Goal: Task Accomplishment & Management: Complete application form

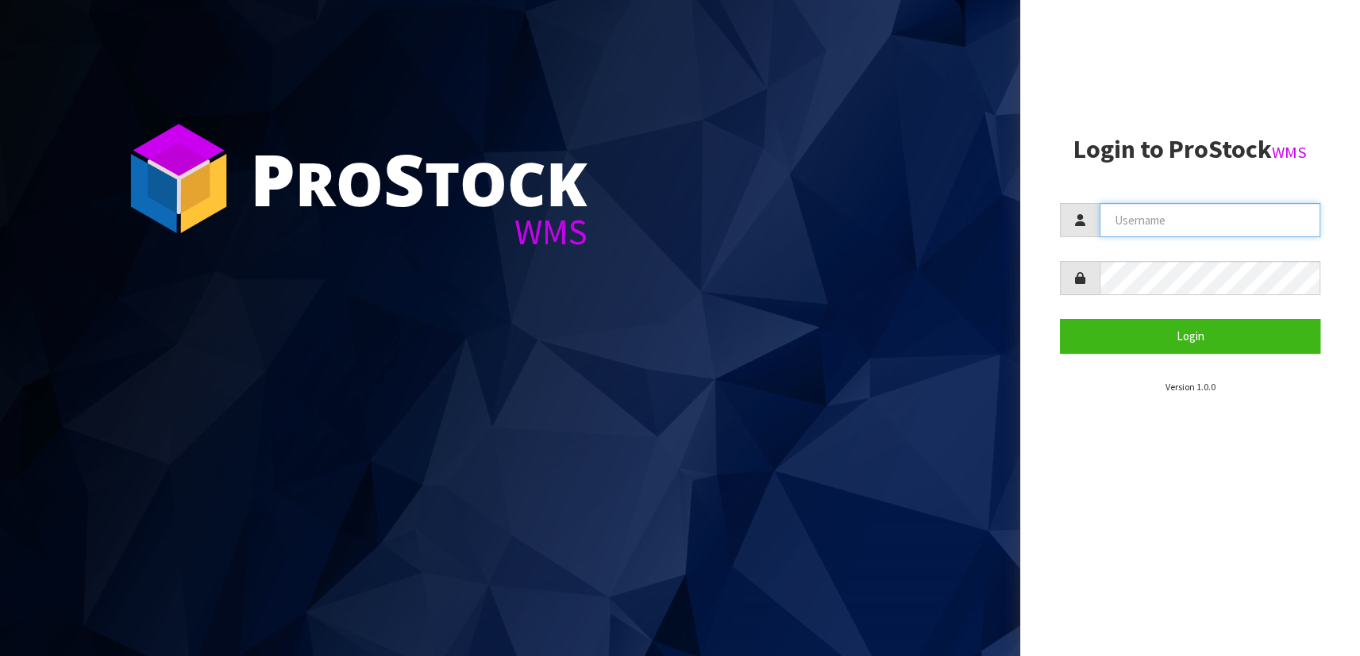
click at [1124, 216] on input "text" at bounding box center [1209, 220] width 221 height 34
type input "[PERSON_NAME]"
click at [1060, 319] on button "Login" at bounding box center [1190, 336] width 260 height 34
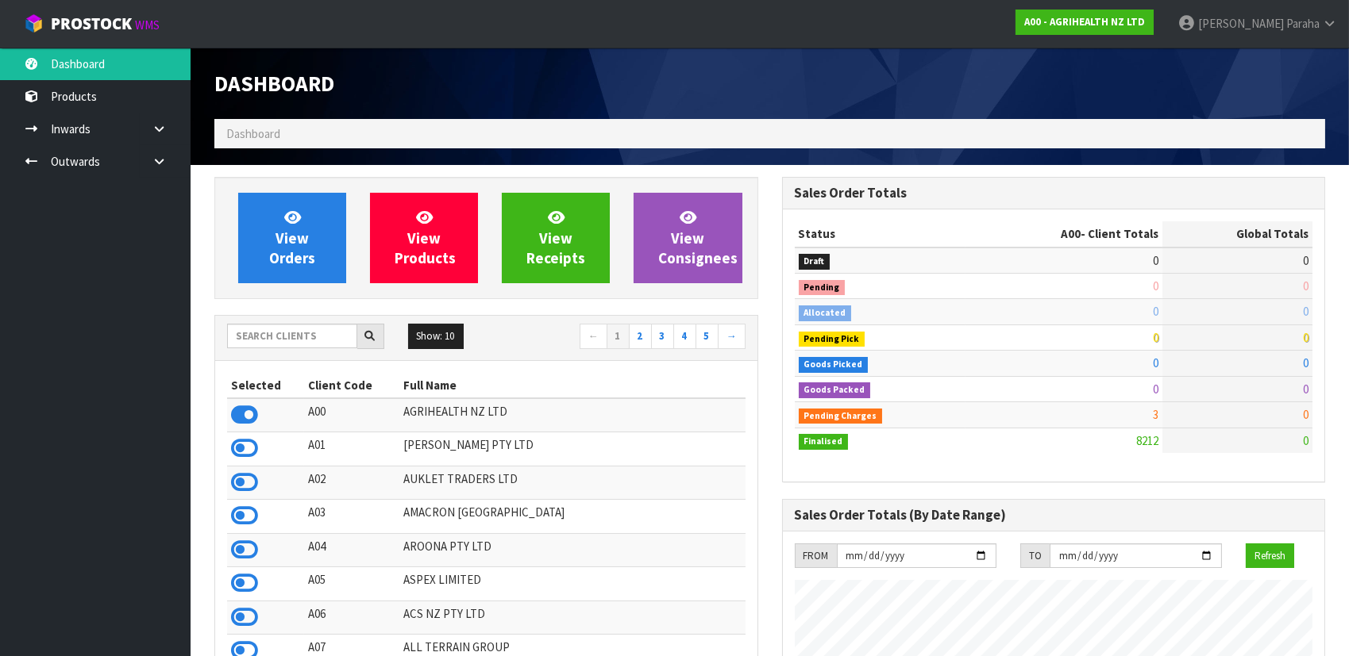
scroll to position [1200, 567]
click at [296, 335] on input "text" at bounding box center [292, 336] width 130 height 25
click at [304, 329] on input "text" at bounding box center [292, 336] width 130 height 25
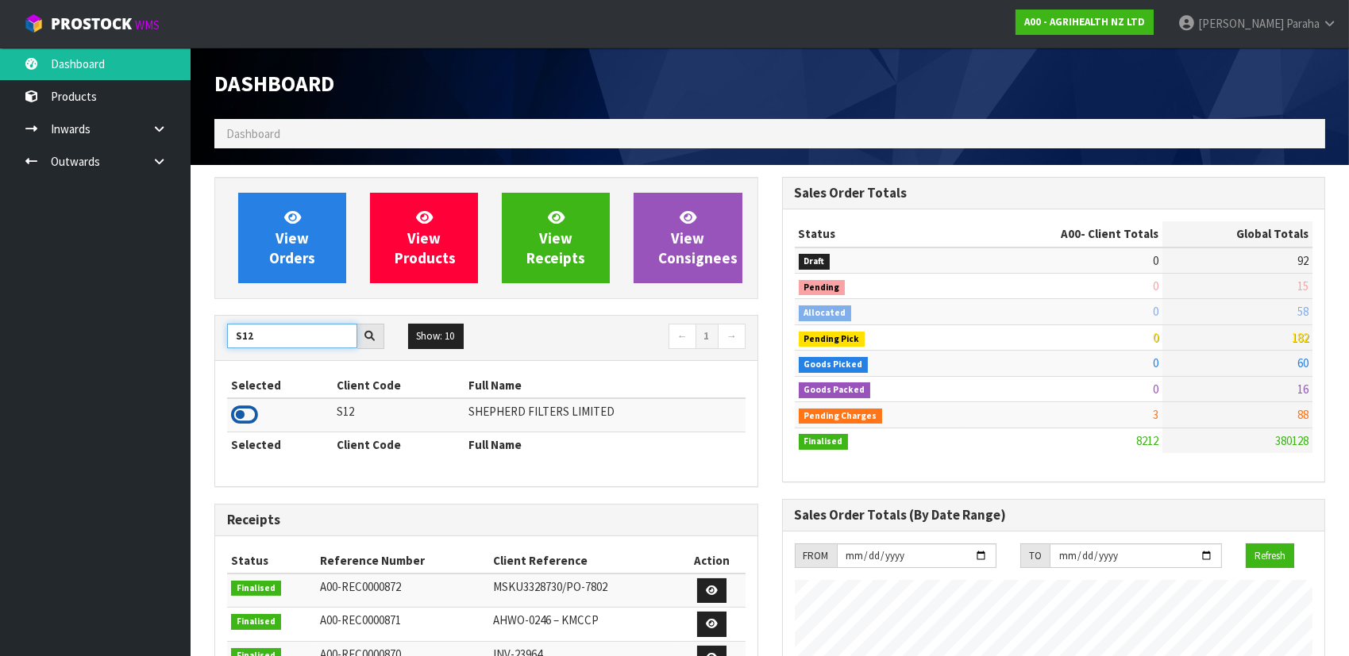
type input "S12"
click at [256, 418] on icon at bounding box center [244, 415] width 27 height 24
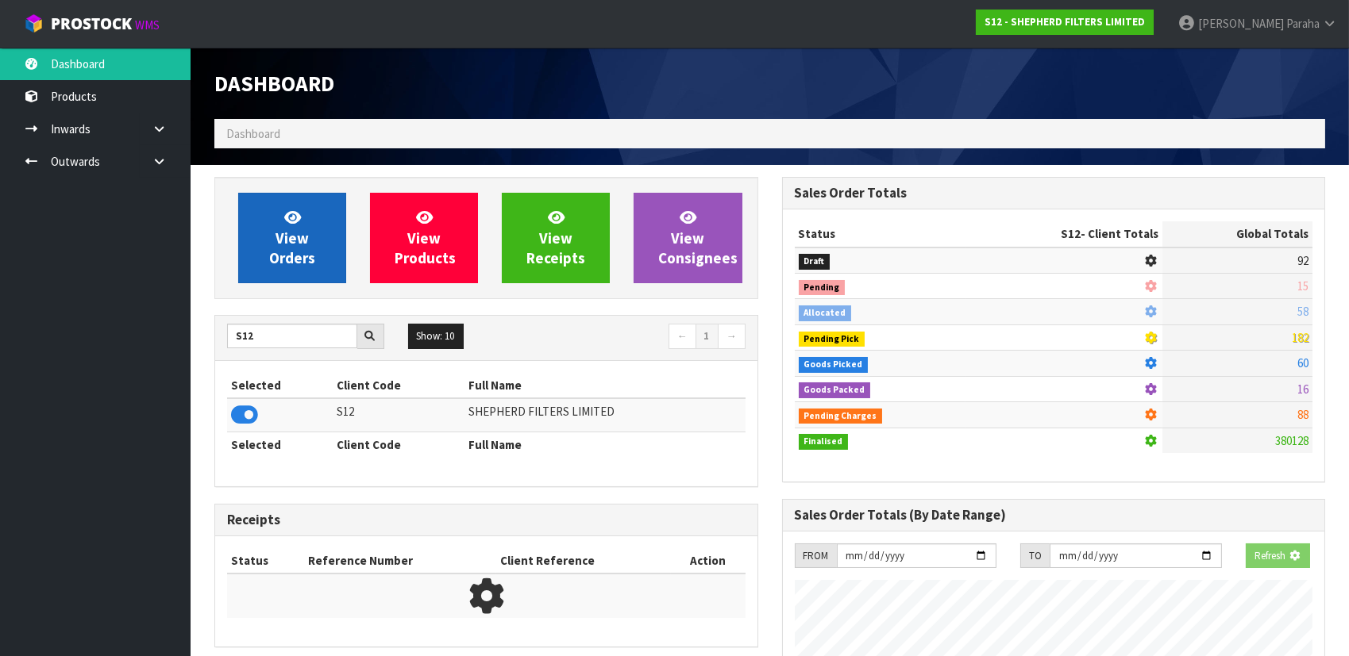
scroll to position [1072, 567]
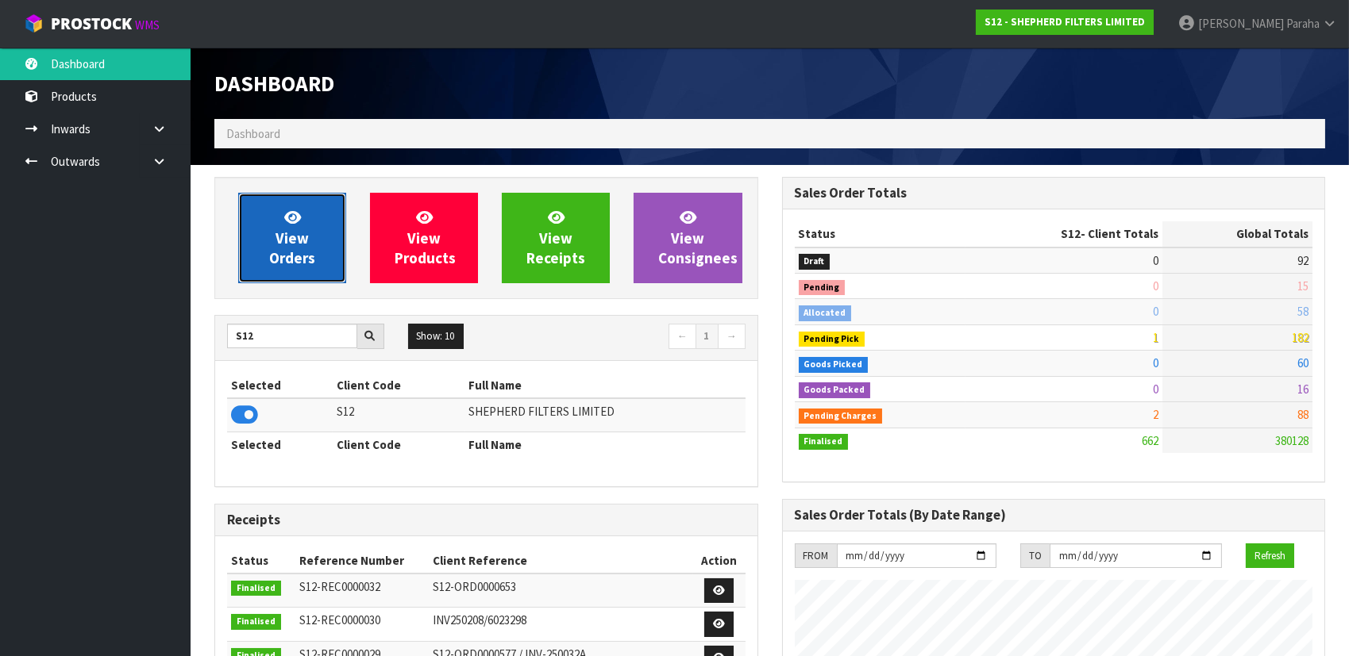
click at [293, 264] on span "View Orders" at bounding box center [292, 238] width 46 height 60
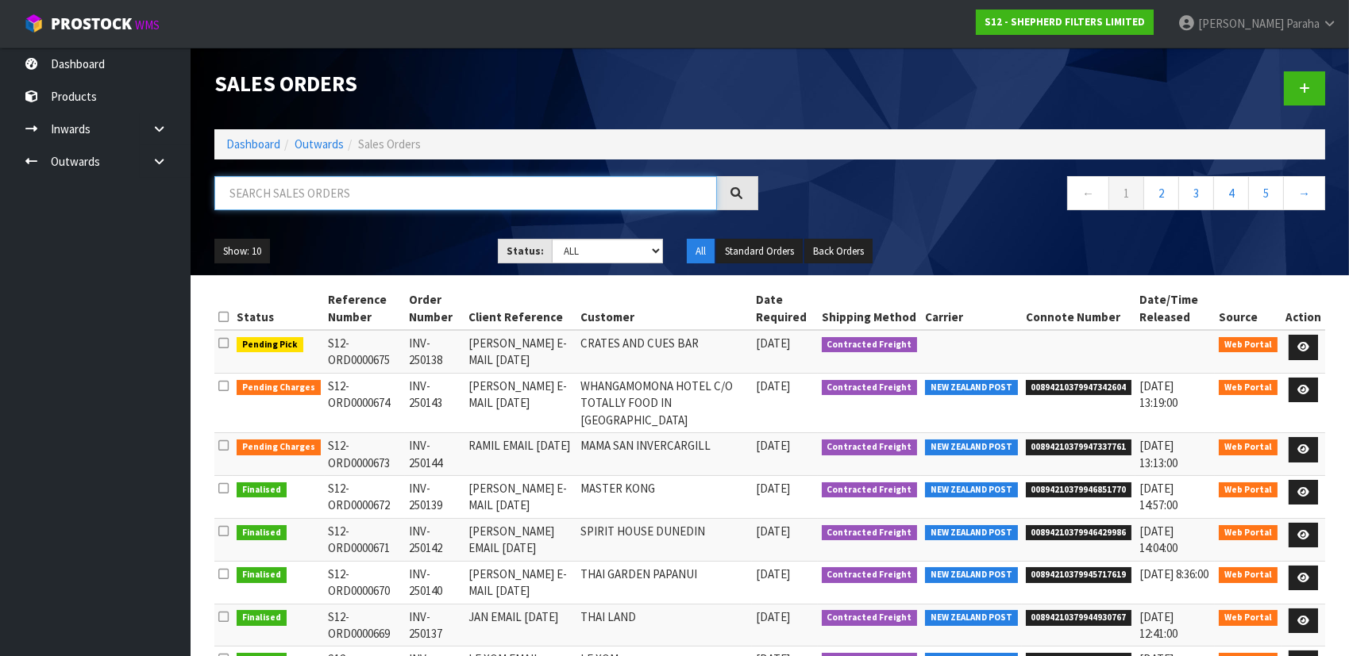
click at [295, 197] on input "text" at bounding box center [465, 193] width 502 height 34
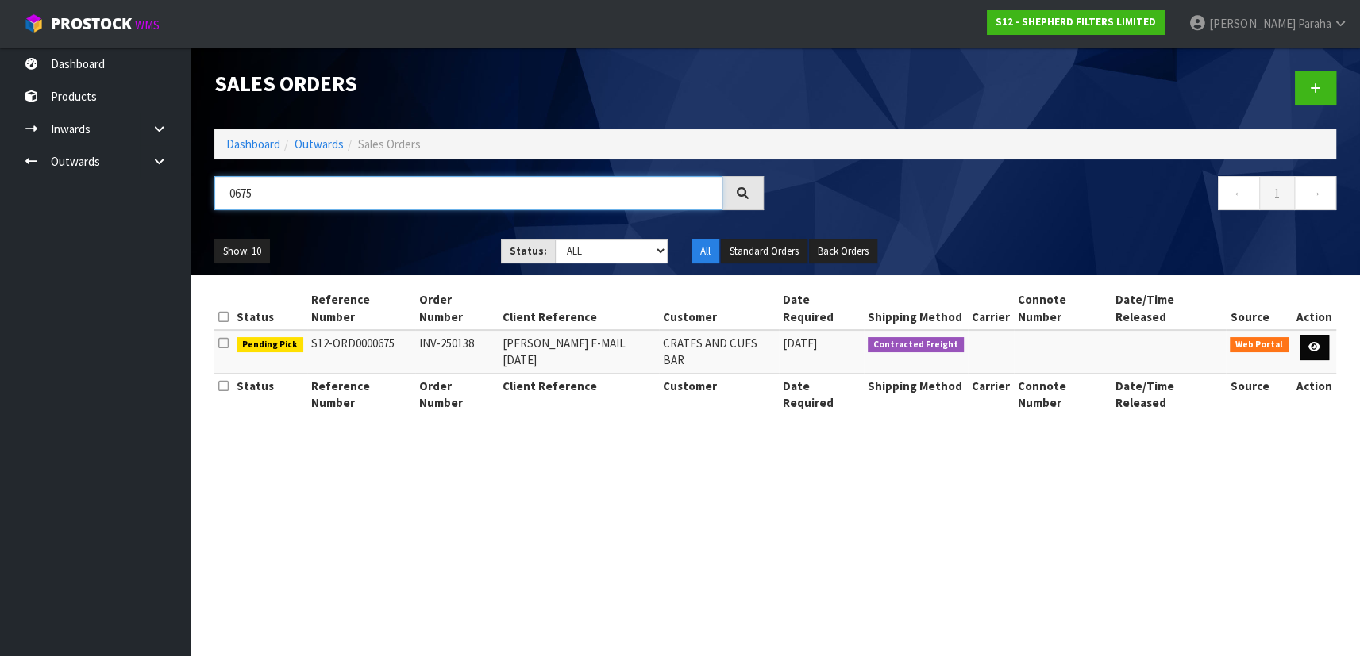
type input "0675"
click at [1308, 342] on icon at bounding box center [1314, 347] width 12 height 10
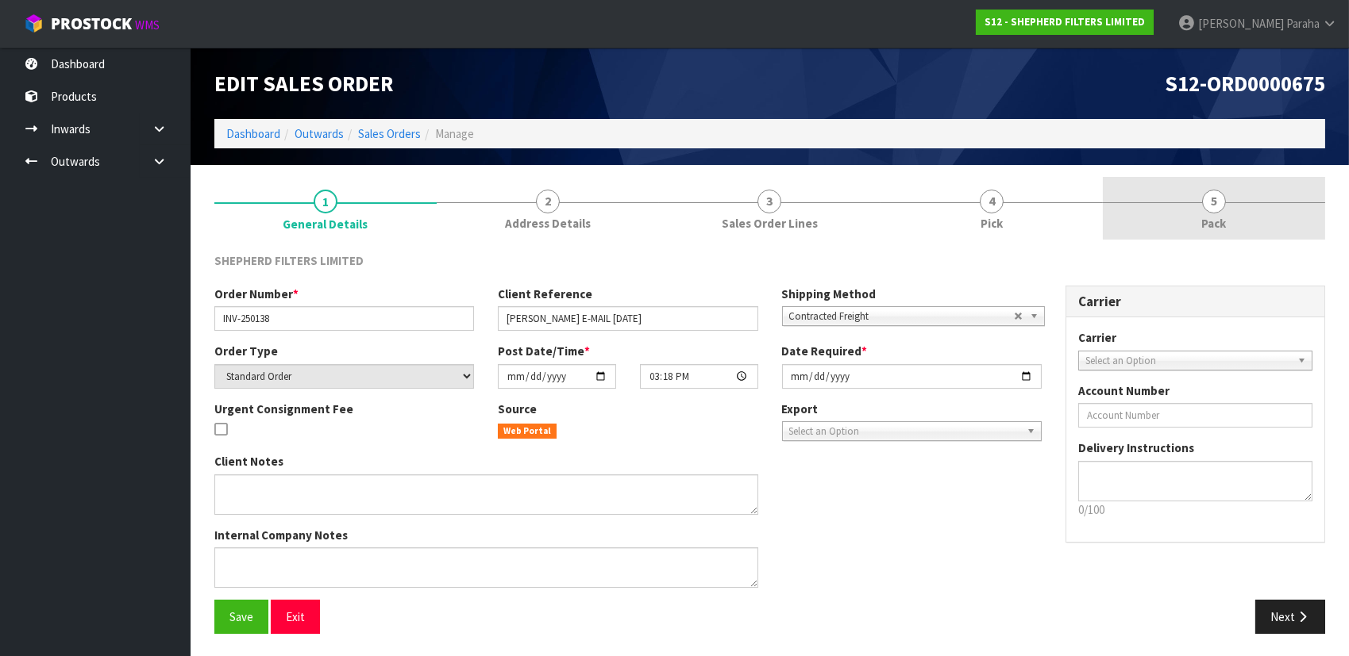
click at [1183, 195] on link "5 Pack" at bounding box center [1214, 208] width 222 height 63
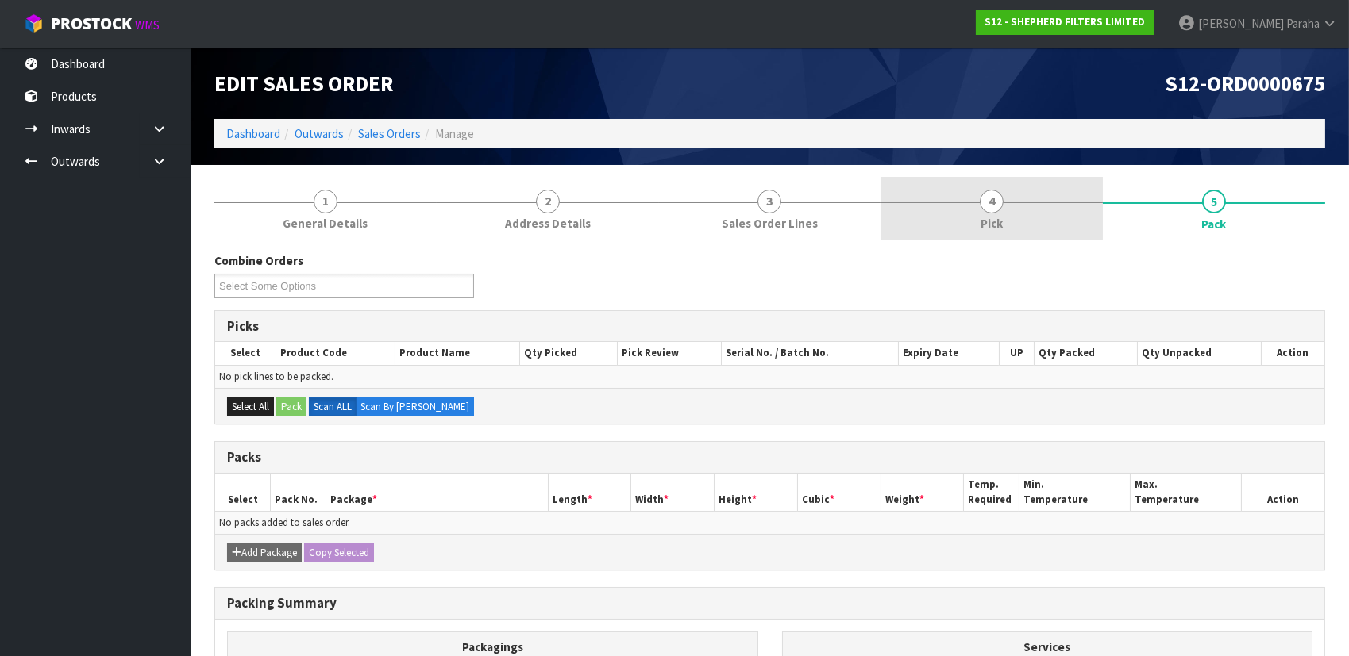
click at [996, 197] on span "4" at bounding box center [991, 202] width 24 height 24
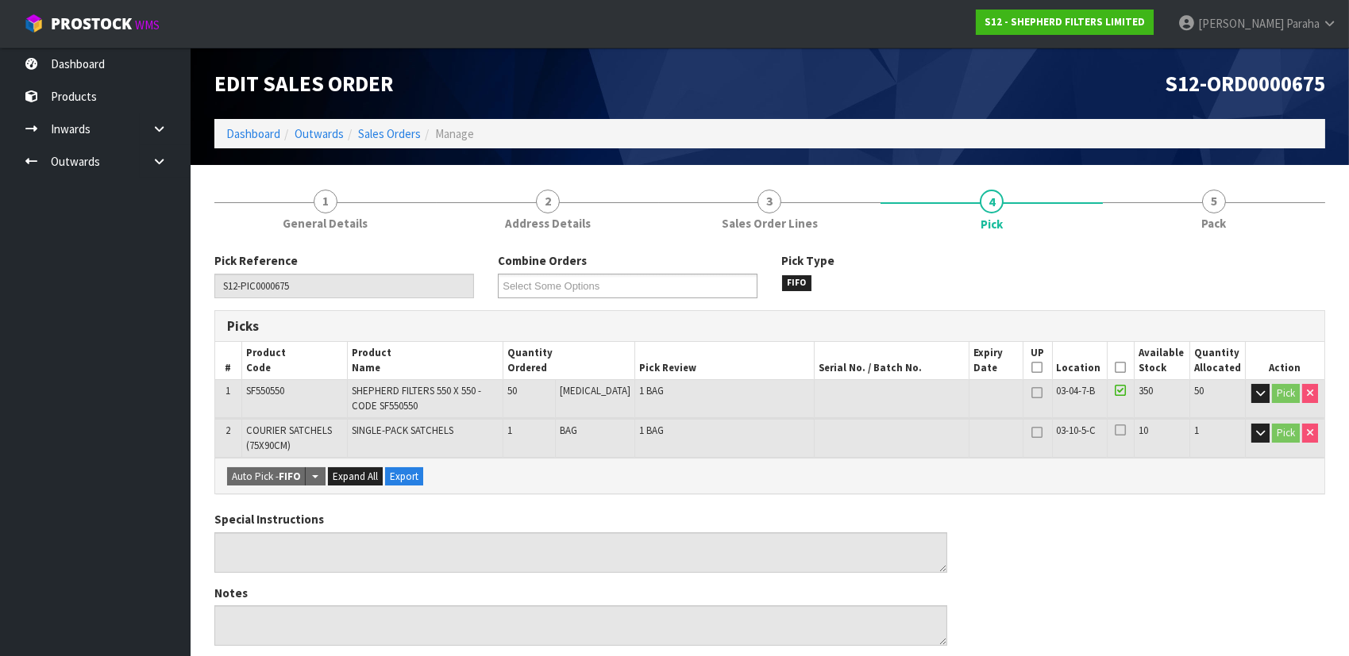
click at [1117, 368] on icon at bounding box center [1120, 368] width 11 height 1
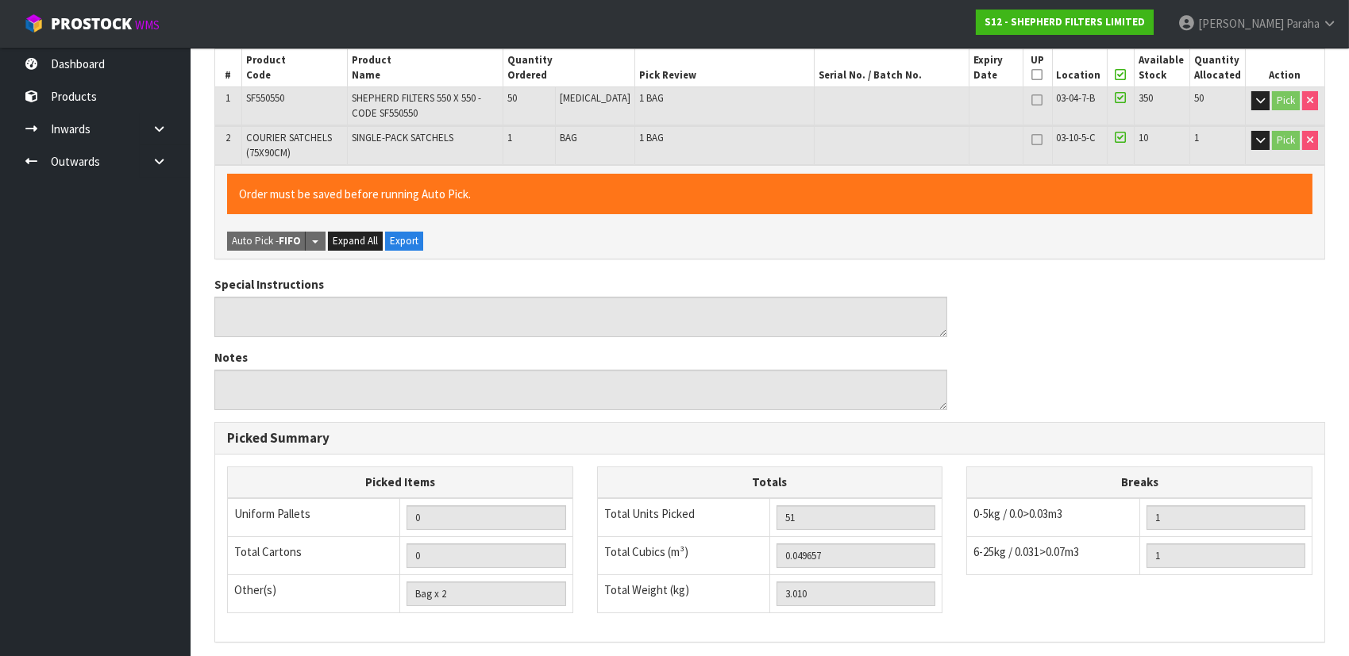
scroll to position [494, 0]
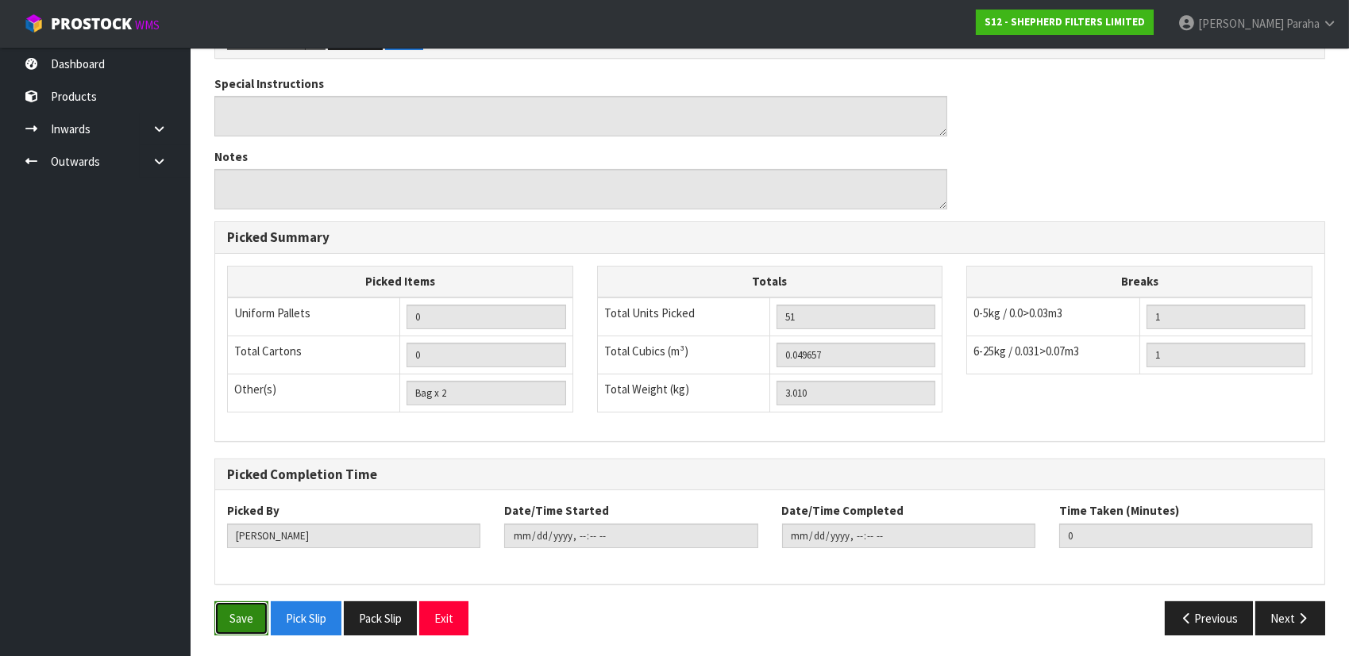
click at [244, 618] on button "Save" at bounding box center [241, 619] width 54 height 34
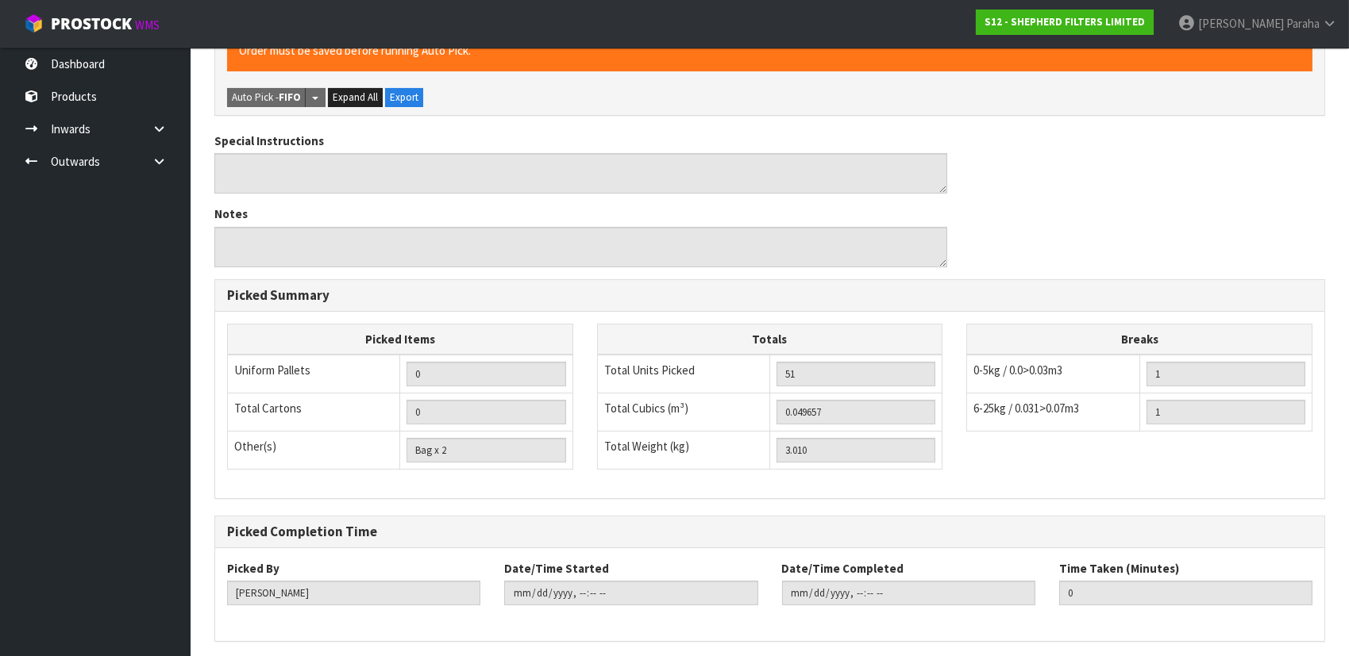
scroll to position [0, 0]
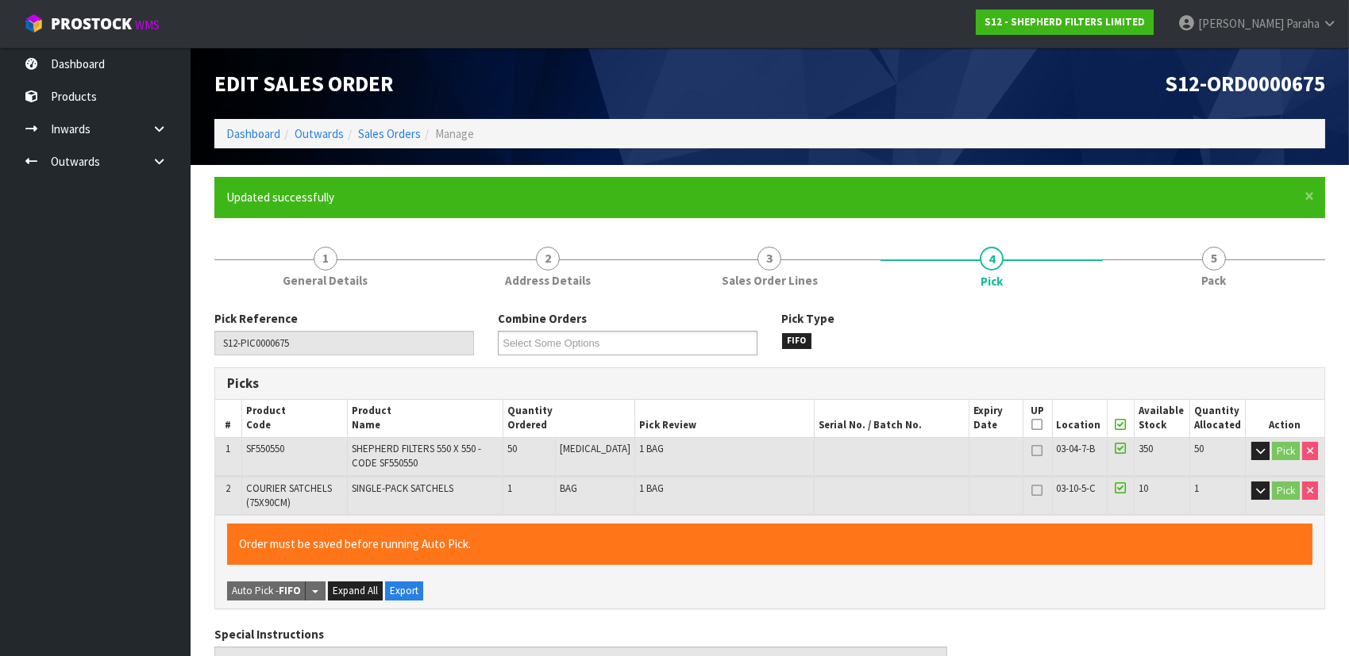
type input "[PERSON_NAME]"
type input "[DATE]T13:22:49"
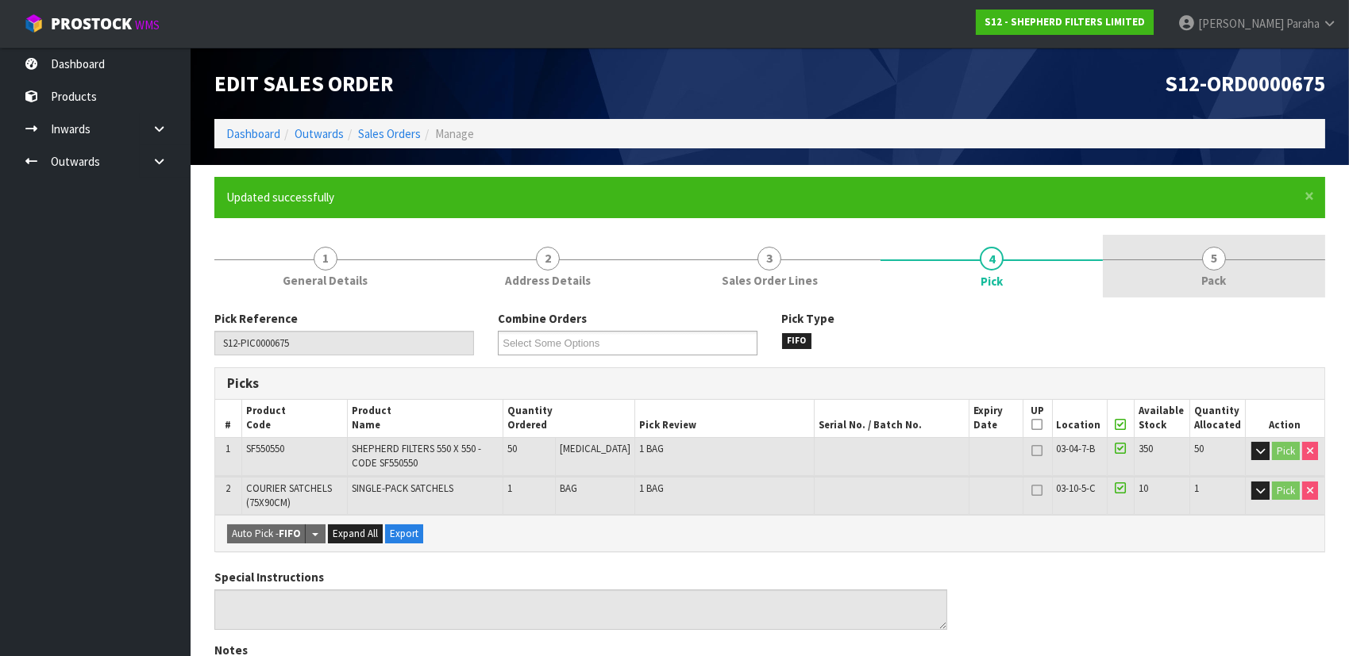
click at [1220, 267] on span "5" at bounding box center [1214, 259] width 24 height 24
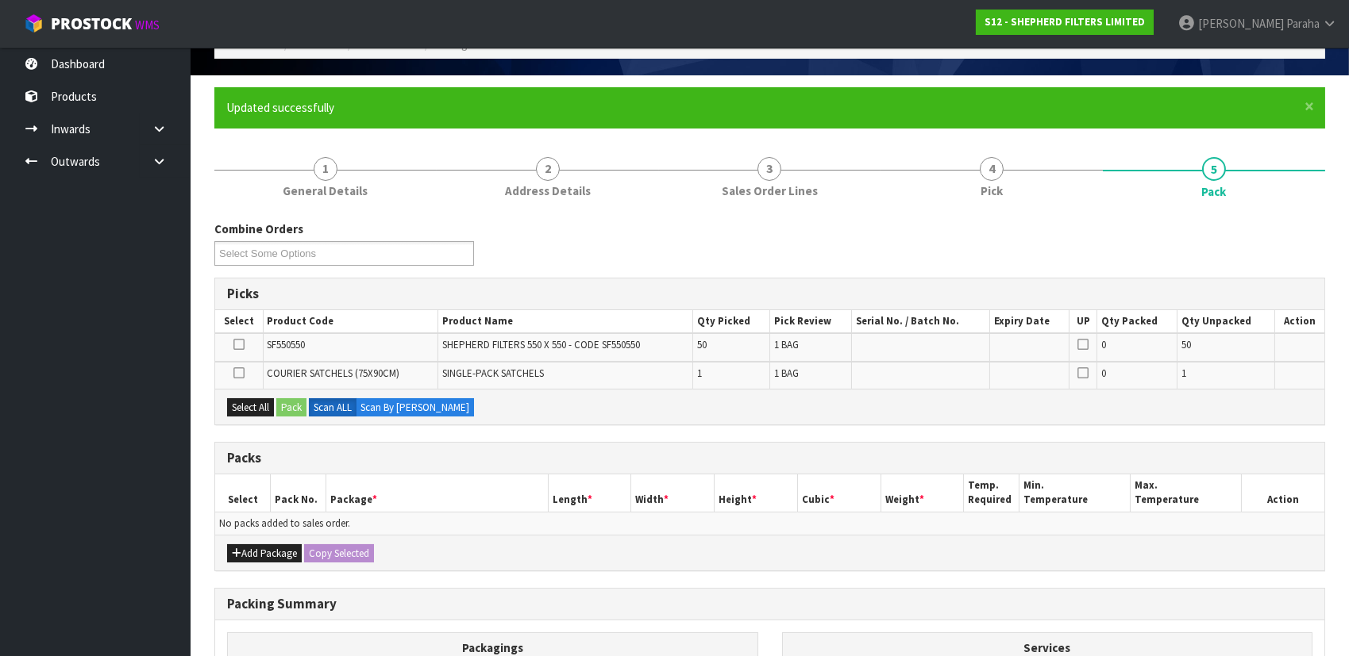
scroll to position [144, 0]
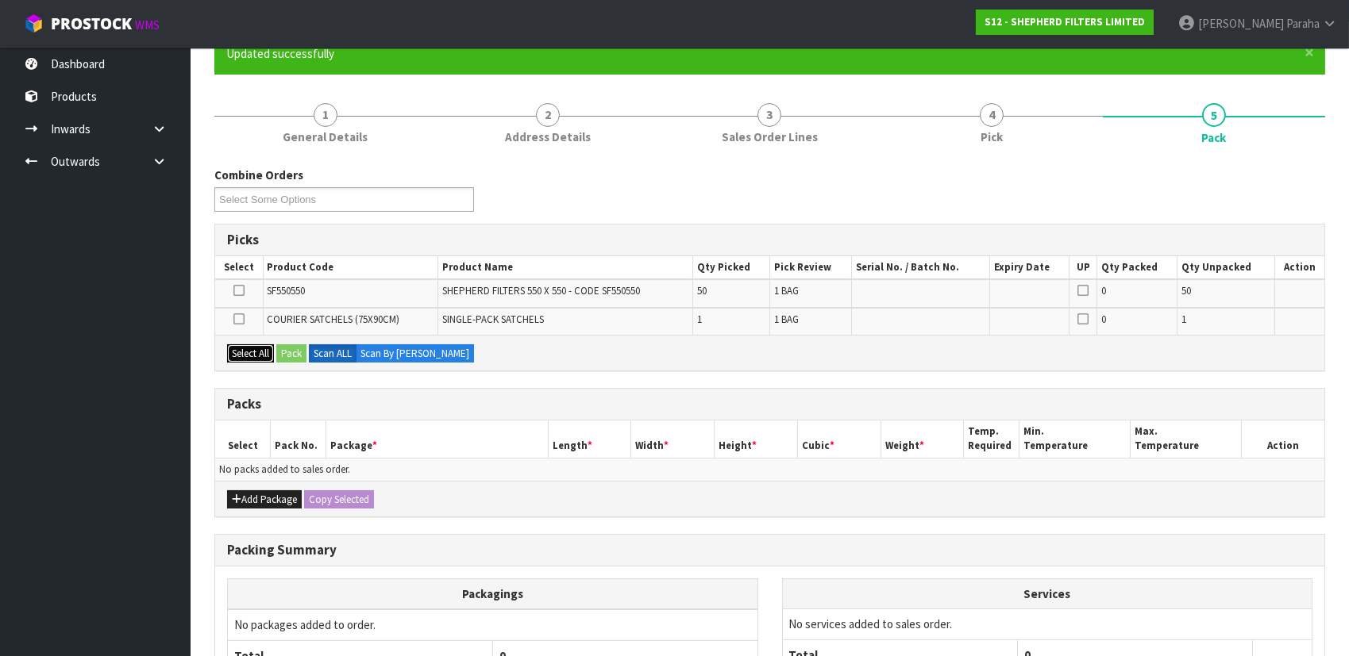
click at [259, 351] on button "Select All" at bounding box center [250, 353] width 47 height 19
click at [264, 501] on button "Add Package" at bounding box center [264, 500] width 75 height 19
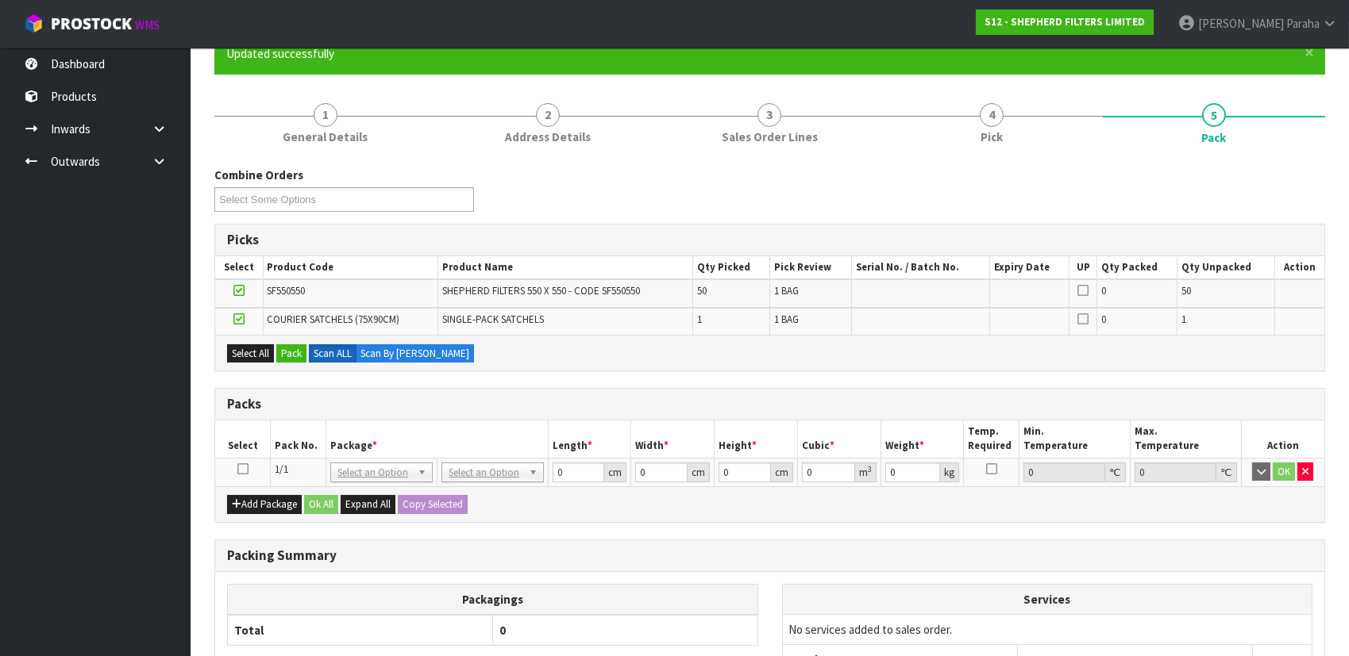
click at [248, 468] on td at bounding box center [243, 472] width 56 height 29
click at [241, 469] on icon at bounding box center [242, 469] width 11 height 1
click at [292, 344] on button "Pack" at bounding box center [291, 353] width 30 height 19
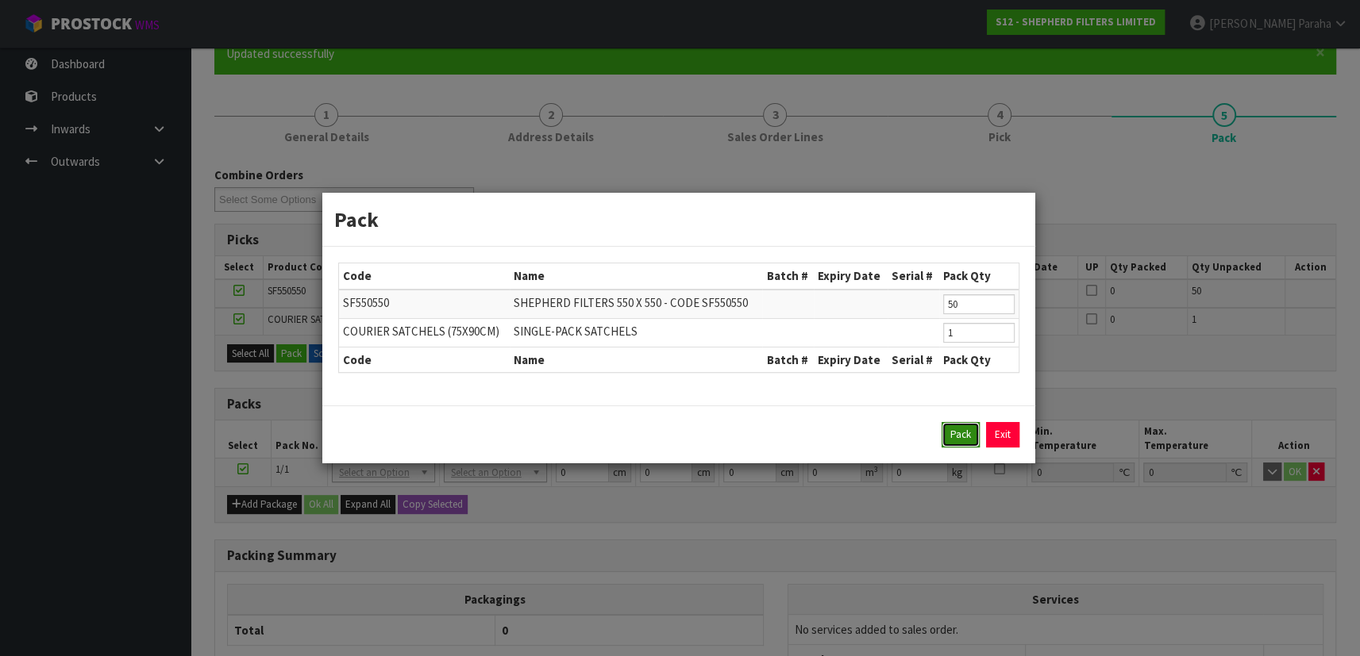
click at [952, 437] on button "Pack" at bounding box center [960, 434] width 38 height 25
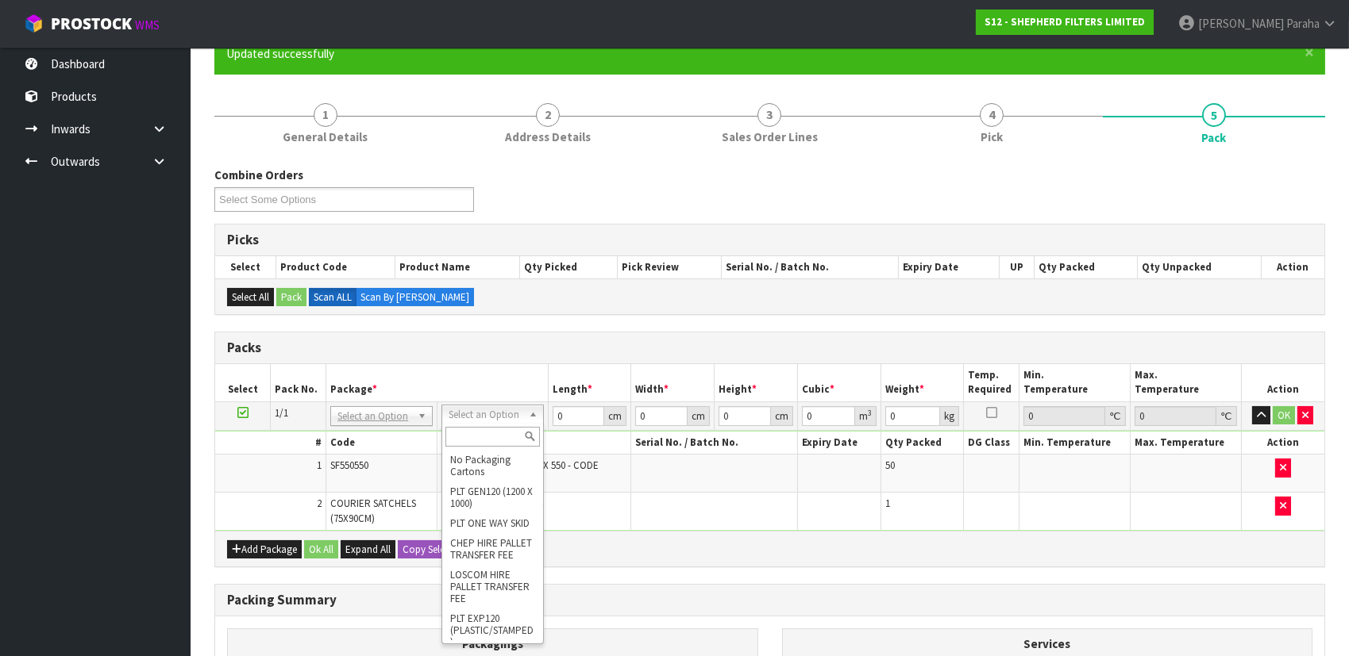
click at [482, 437] on input "text" at bounding box center [492, 437] width 94 height 20
type input "CLI"
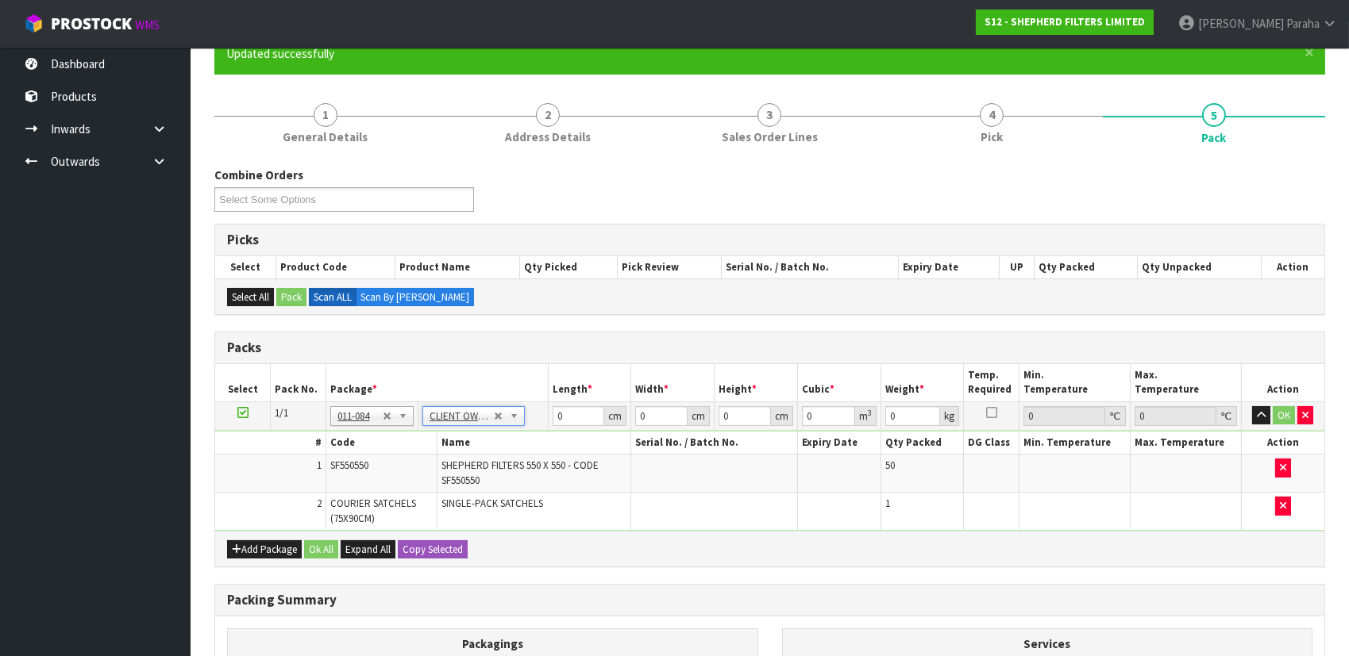
type input "3.01"
click at [574, 418] on input "0" at bounding box center [578, 416] width 52 height 20
type input "56"
type input "28"
type input "2"
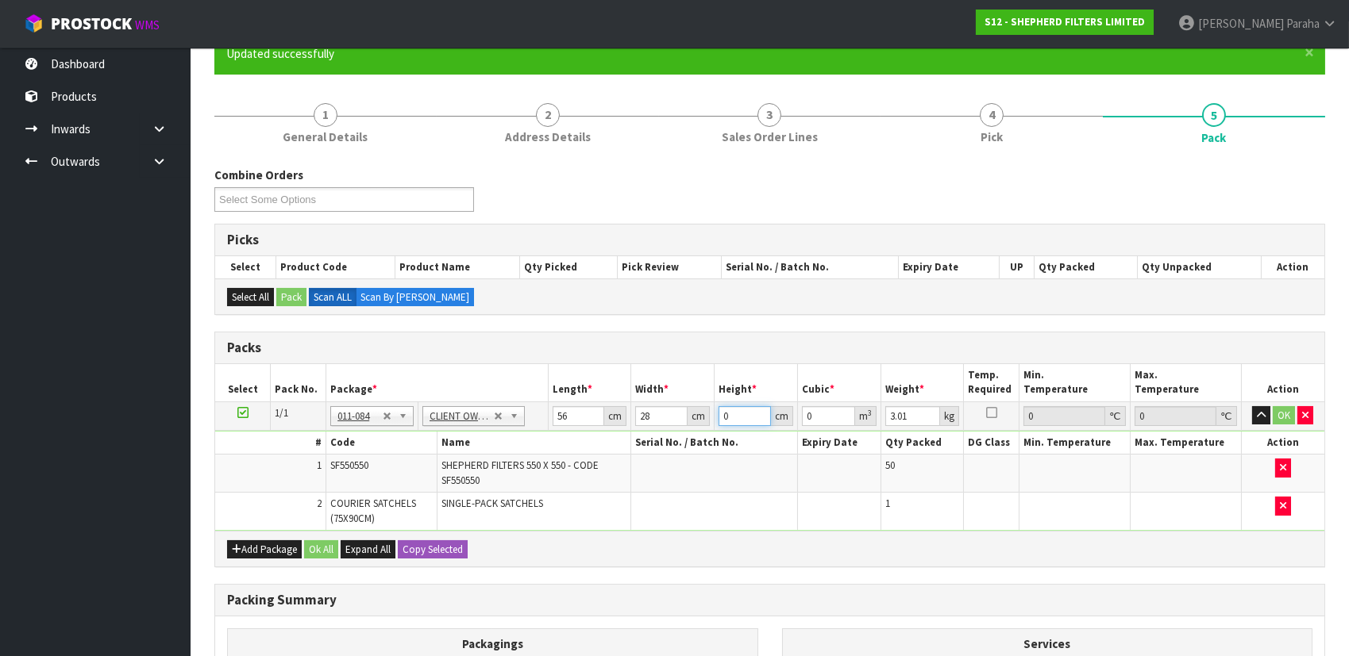
type input "0.003136"
type input "28"
type input "0.043904"
type input "28"
type input "3"
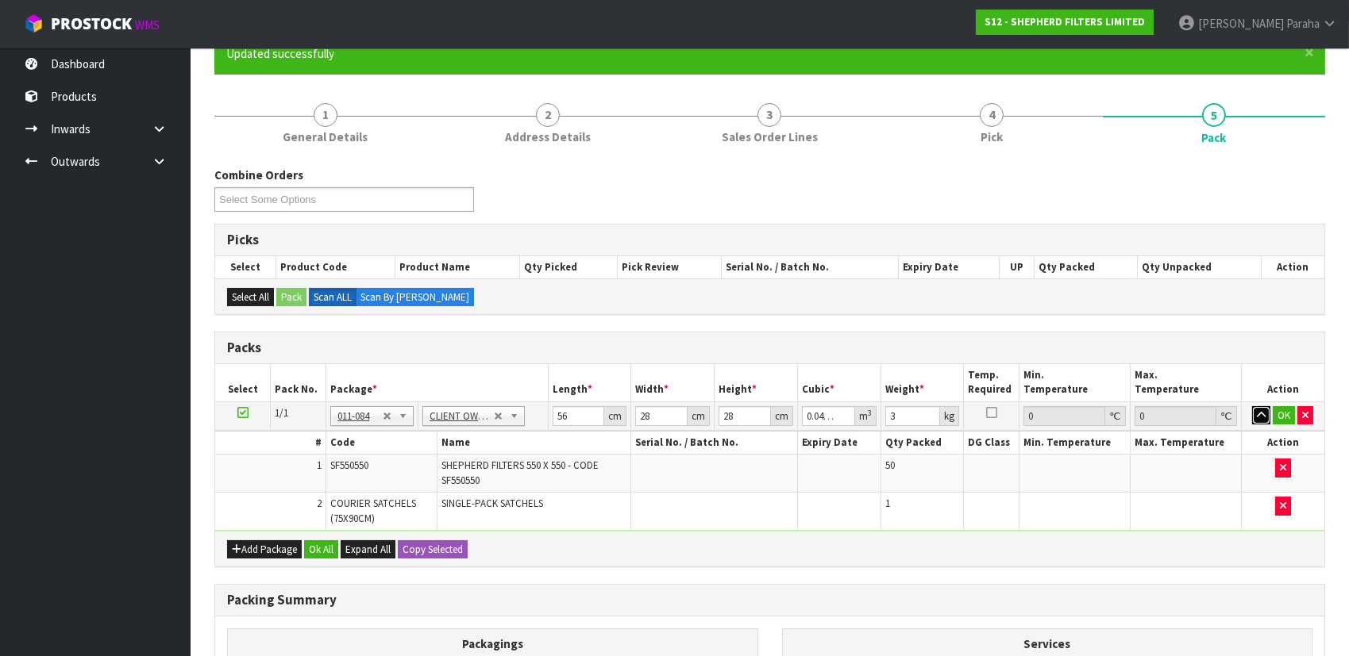
click at [1252, 406] on button "button" at bounding box center [1261, 415] width 18 height 19
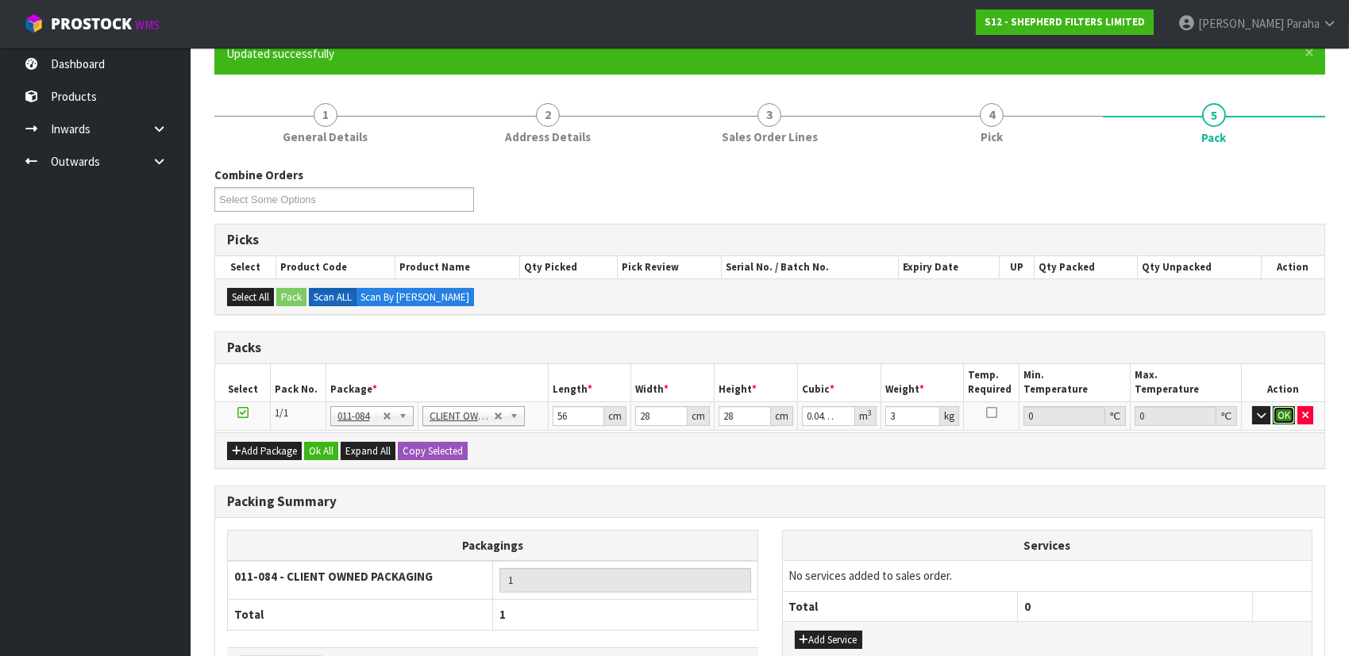
click button "OK" at bounding box center [1283, 415] width 22 height 19
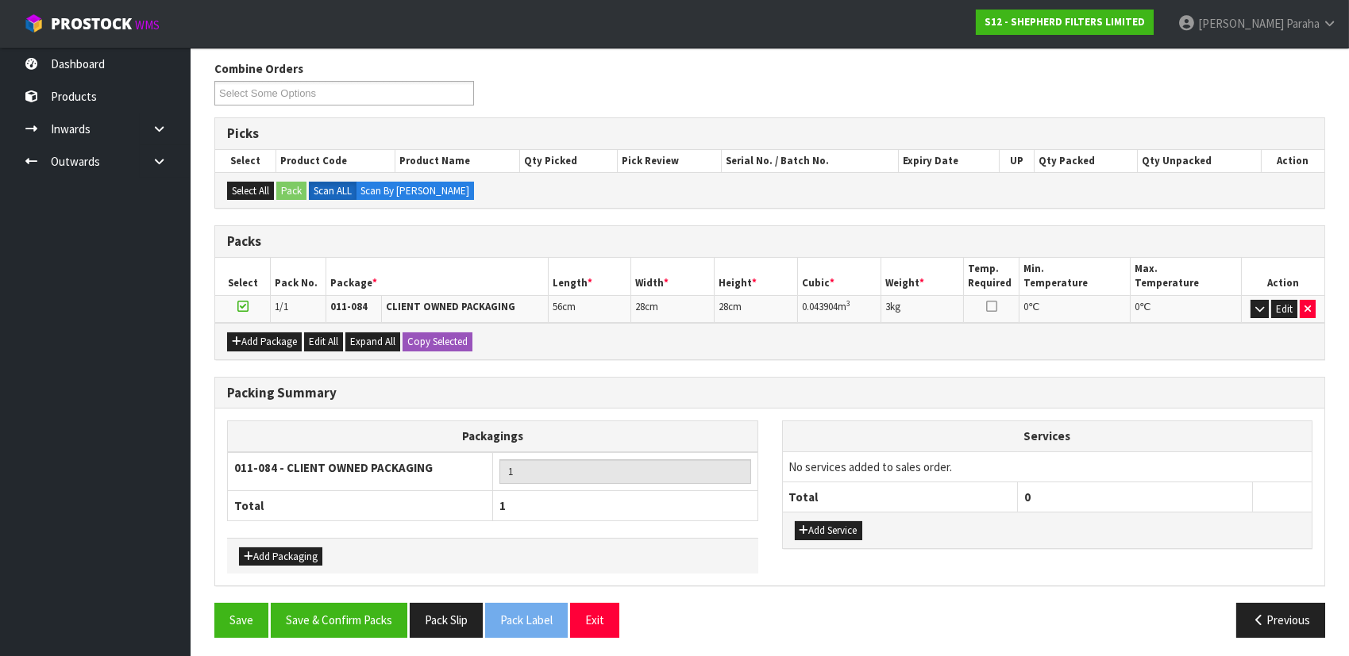
scroll to position [252, 0]
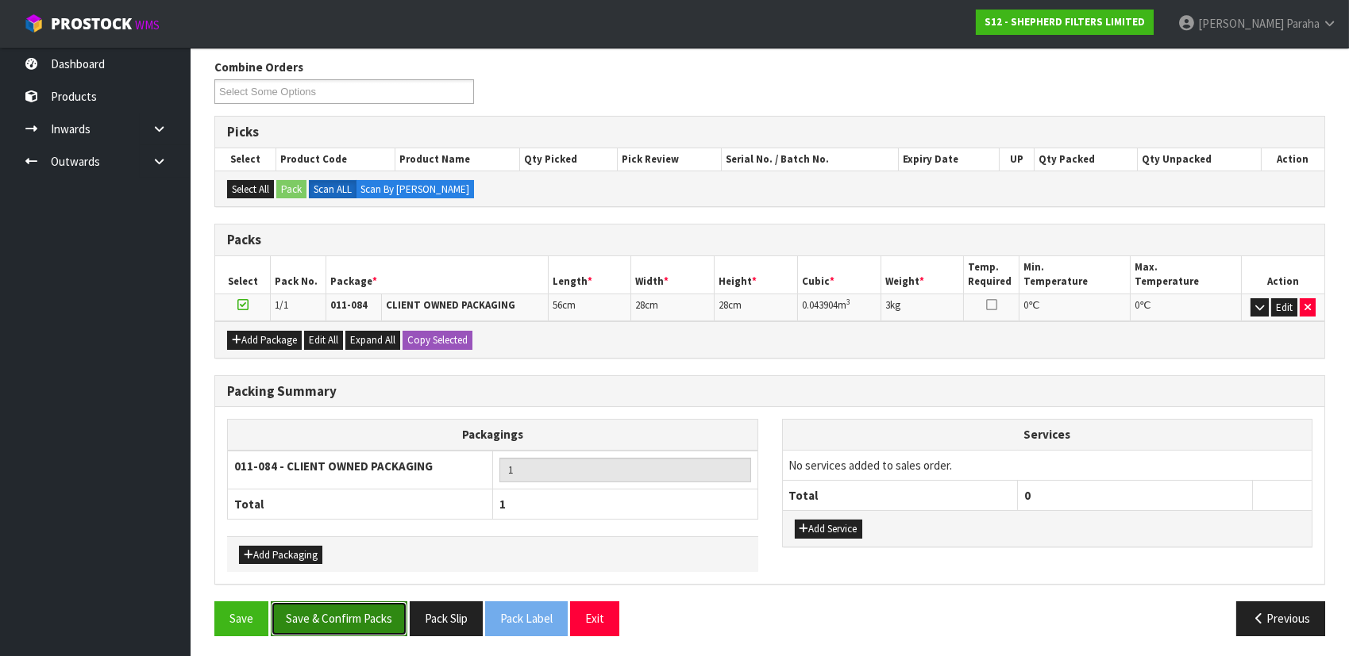
click at [356, 613] on button "Save & Confirm Packs" at bounding box center [339, 619] width 137 height 34
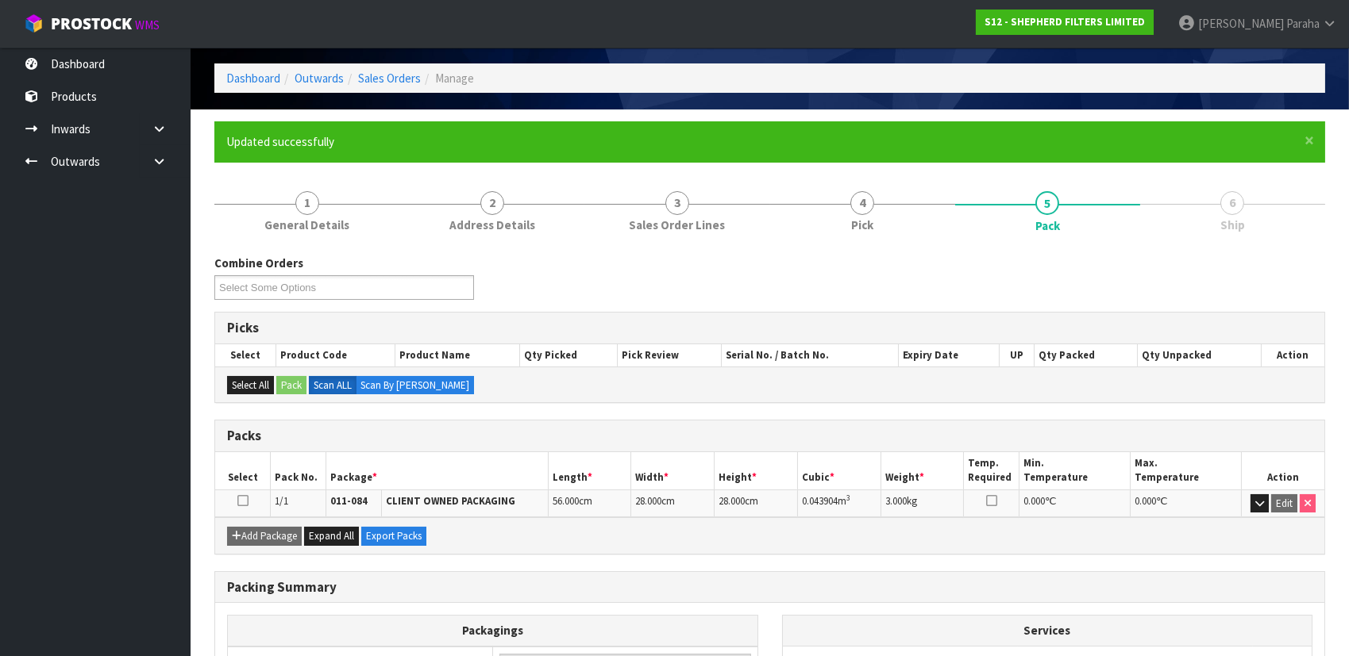
scroll to position [216, 0]
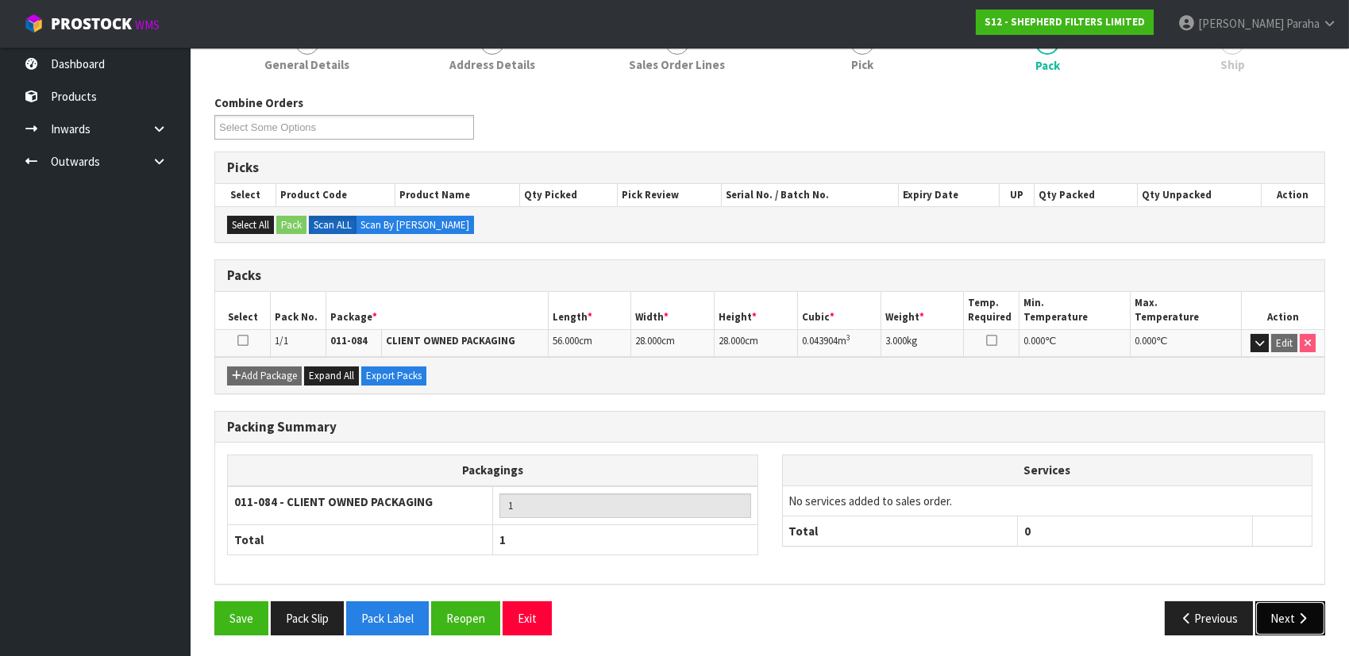
click at [1285, 629] on button "Next" at bounding box center [1290, 619] width 70 height 34
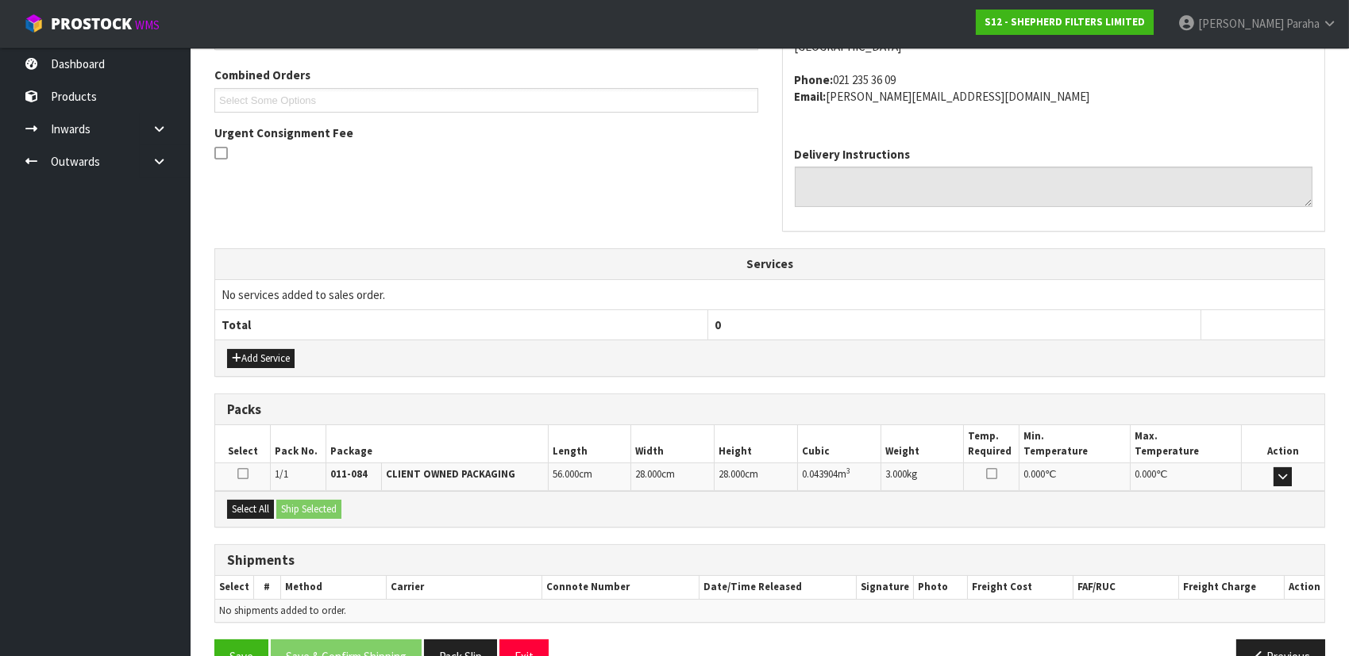
scroll to position [440, 0]
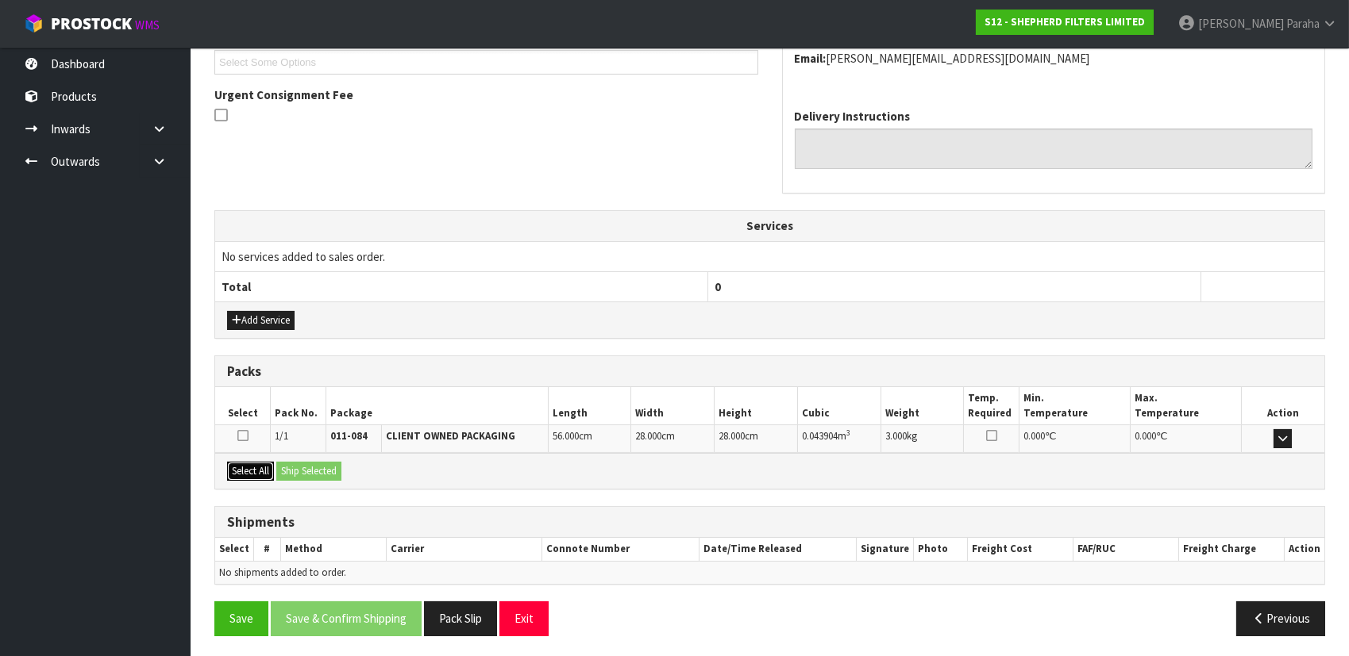
drag, startPoint x: 253, startPoint y: 473, endPoint x: 304, endPoint y: 471, distance: 50.9
click at [255, 473] on button "Select All" at bounding box center [250, 471] width 47 height 19
click at [305, 471] on button "Ship Selected" at bounding box center [308, 471] width 65 height 19
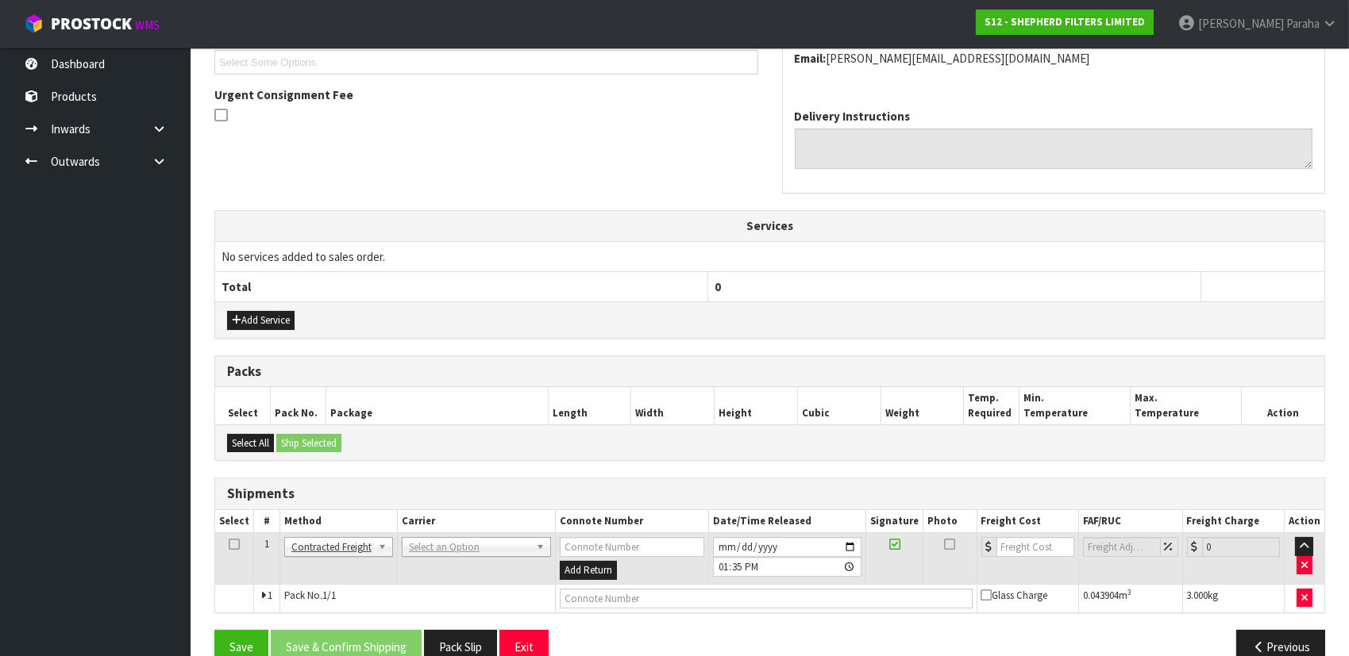
scroll to position [468, 0]
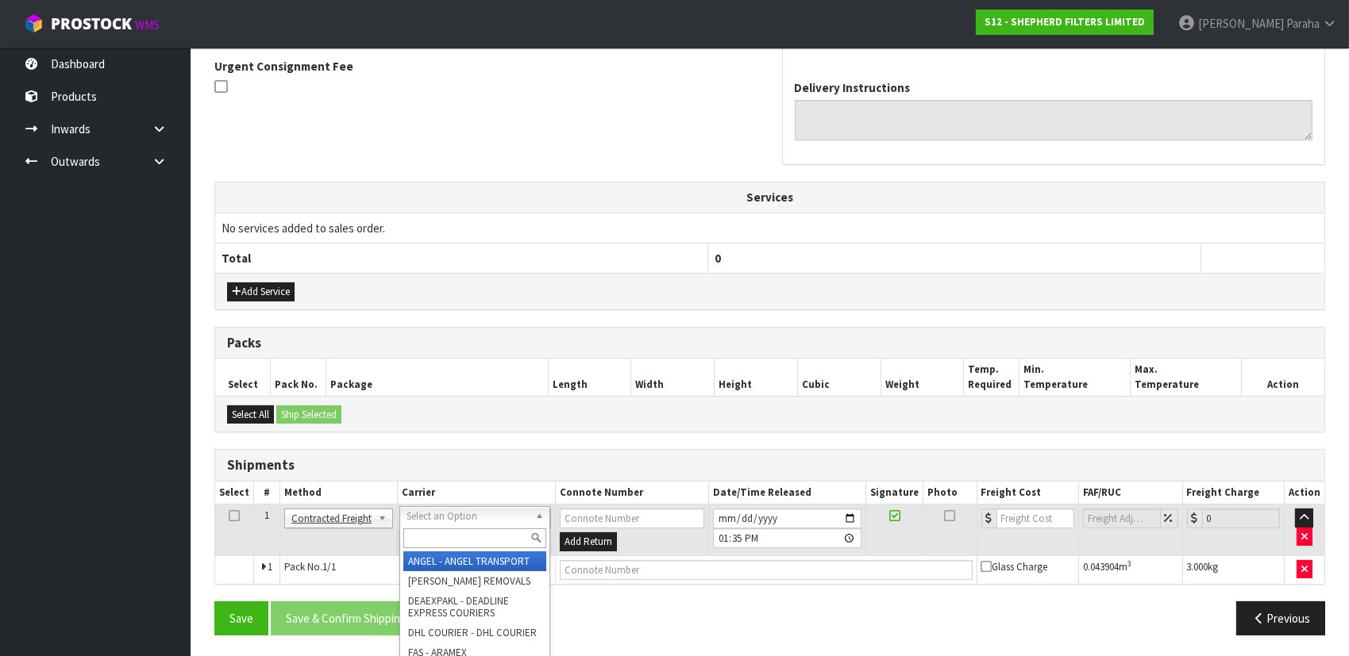
click at [456, 540] on input "text" at bounding box center [474, 539] width 143 height 20
type input "NZP"
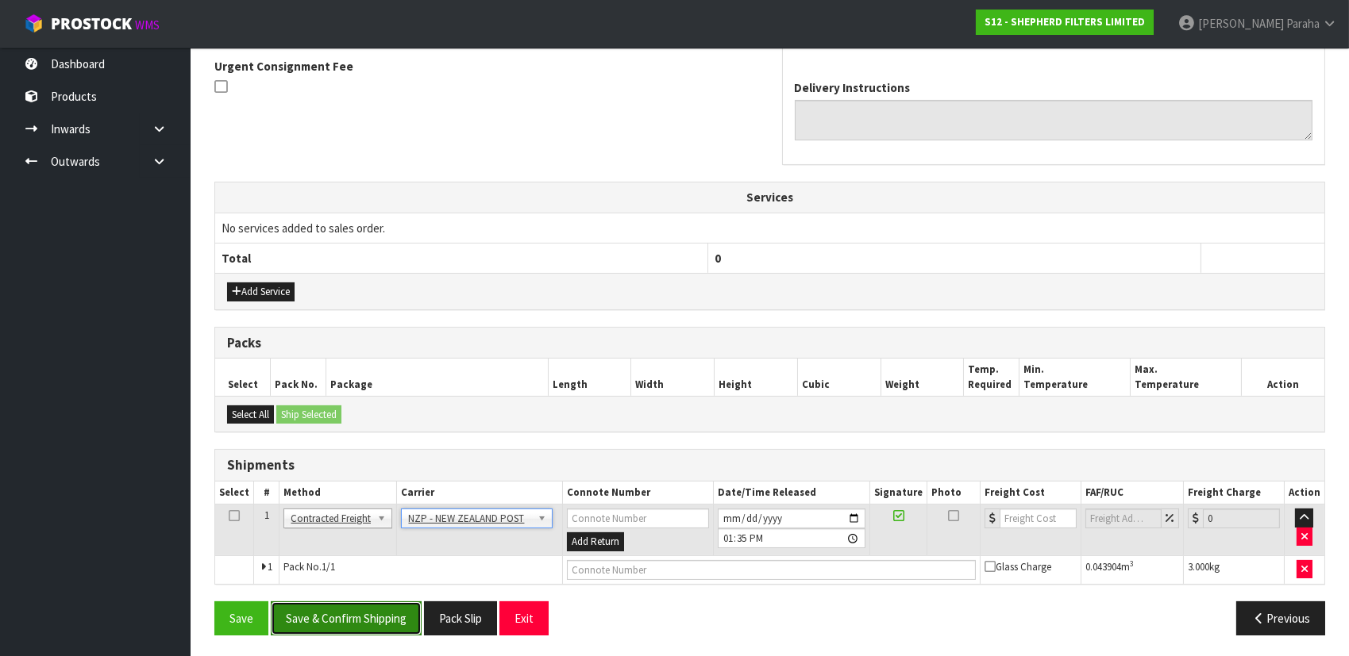
click at [387, 614] on button "Save & Confirm Shipping" at bounding box center [346, 619] width 151 height 34
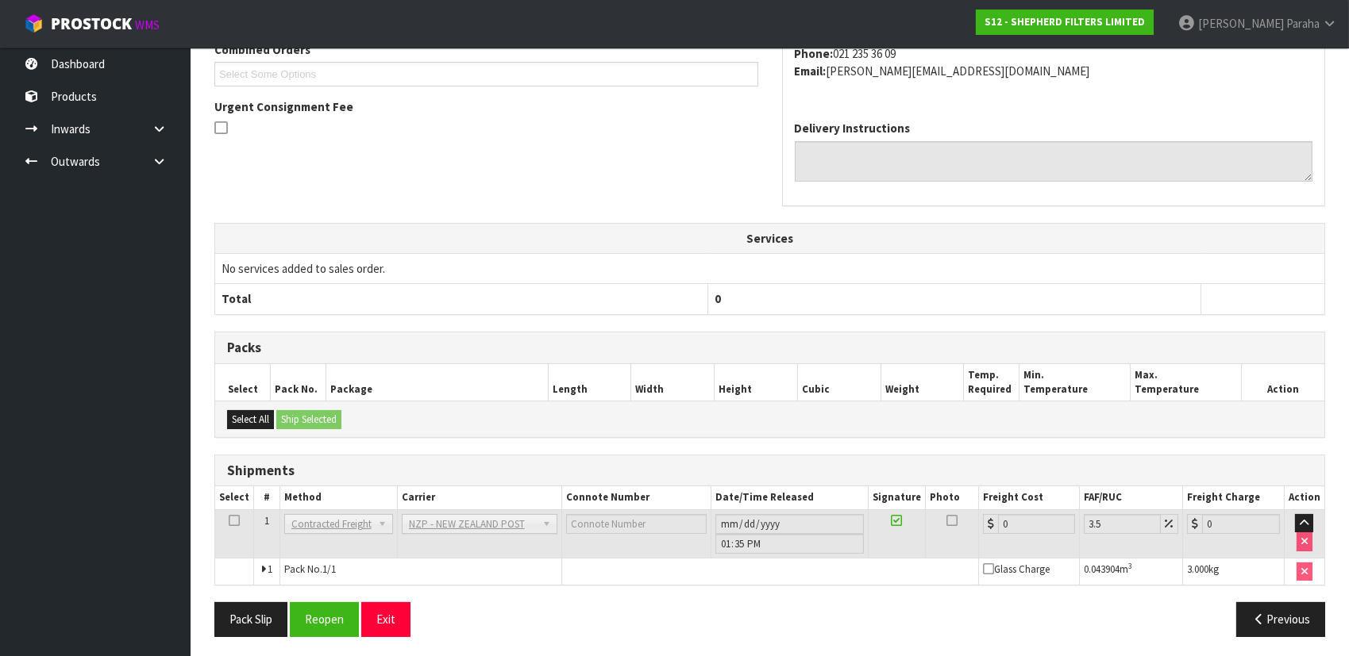
scroll to position [446, 0]
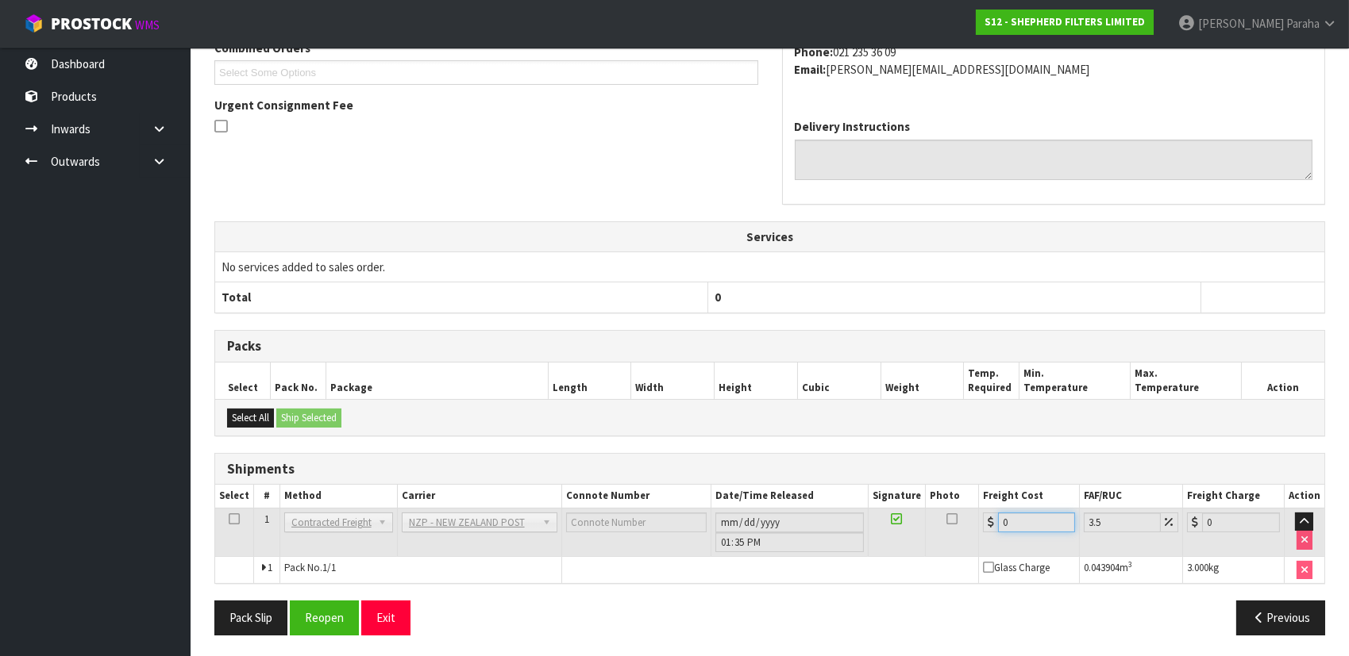
click at [1009, 518] on input "0" at bounding box center [1037, 523] width 78 height 20
click at [337, 627] on button "Reopen" at bounding box center [324, 618] width 69 height 34
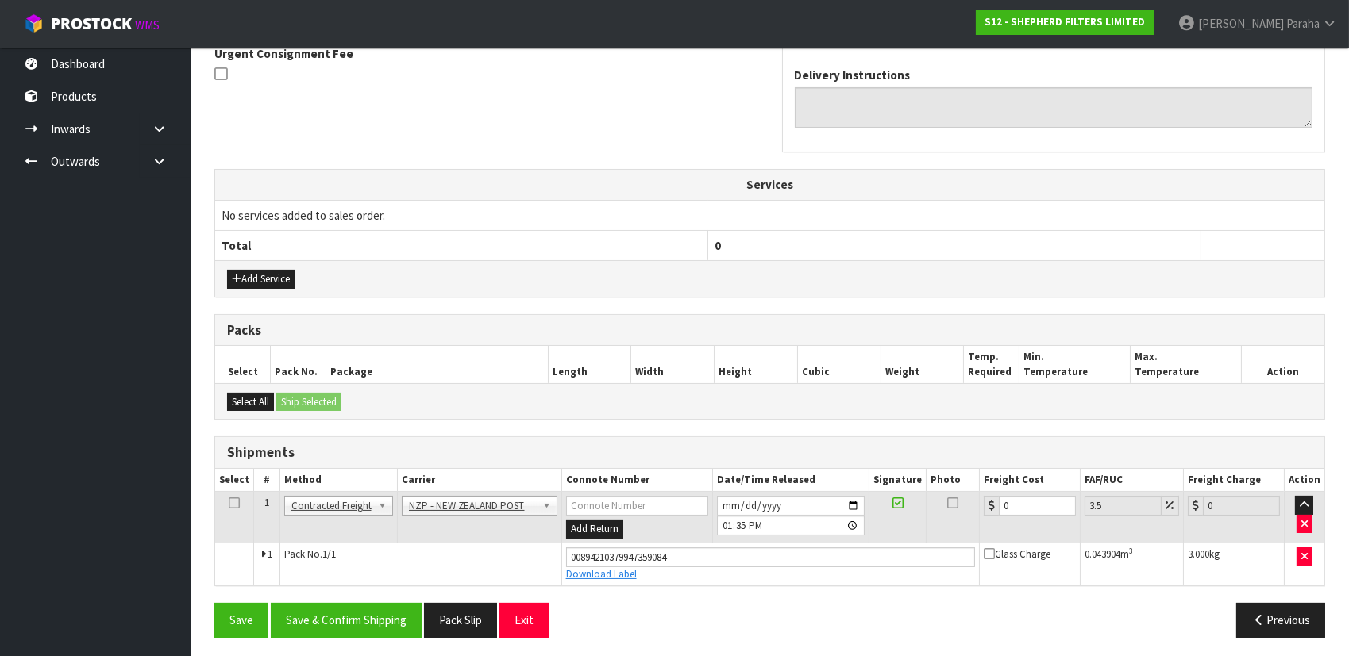
scroll to position [483, 0]
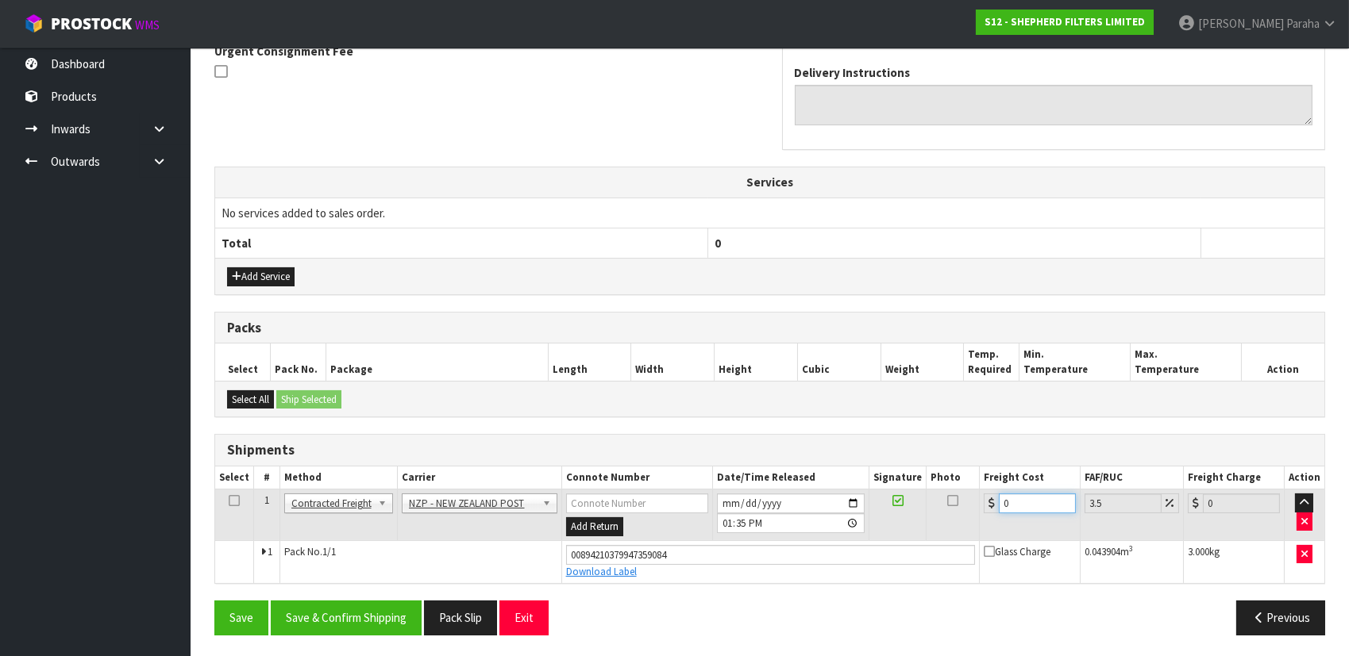
click at [1015, 507] on input "0" at bounding box center [1037, 504] width 77 height 20
type input "4"
type input "4.14"
type input "4.3"
type input "4.45"
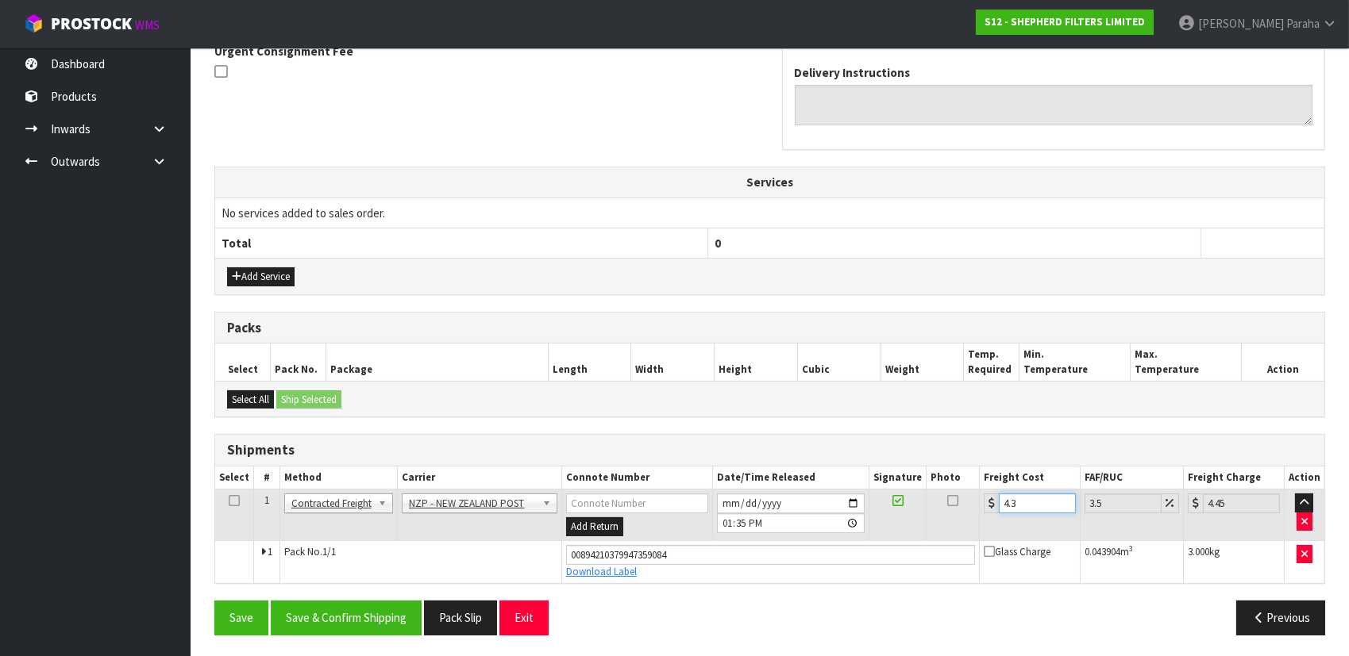
type input "4.33"
type input "4.48"
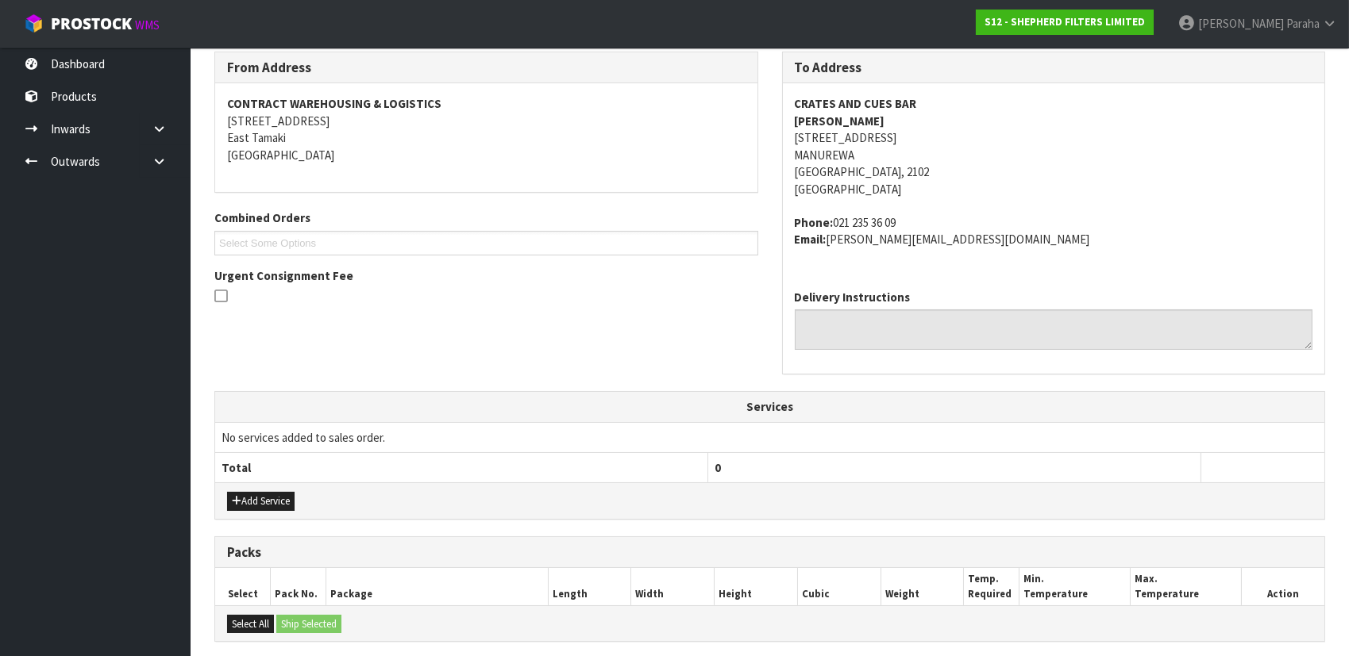
scroll to position [194, 0]
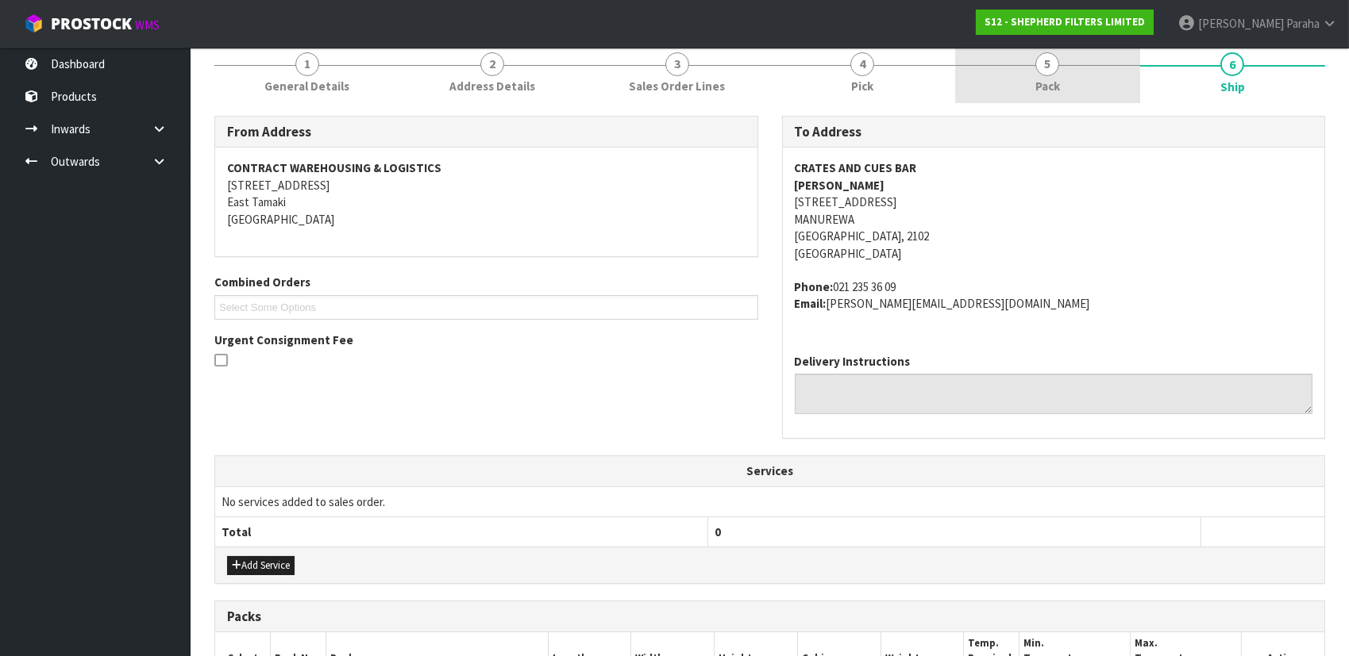
type input "4.33"
click at [1043, 72] on span "5" at bounding box center [1047, 64] width 24 height 24
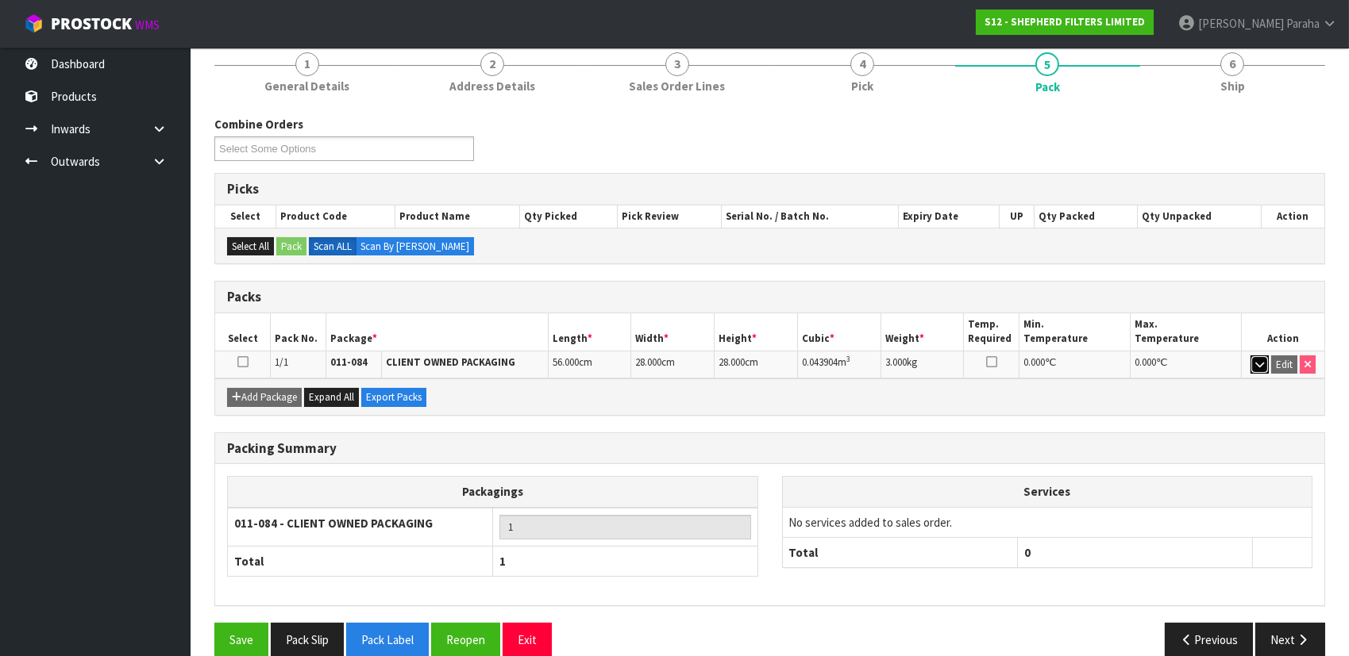
click at [1259, 362] on icon "button" at bounding box center [1259, 365] width 9 height 10
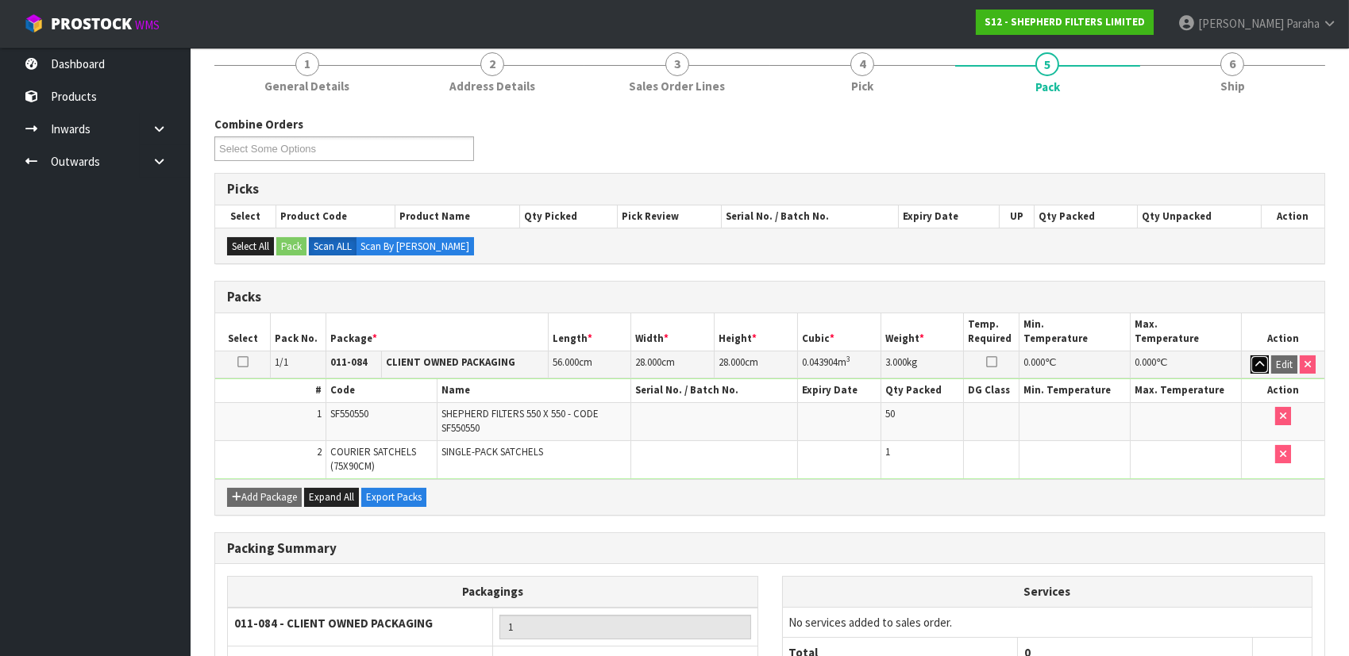
click at [1259, 362] on icon "button" at bounding box center [1259, 365] width 9 height 10
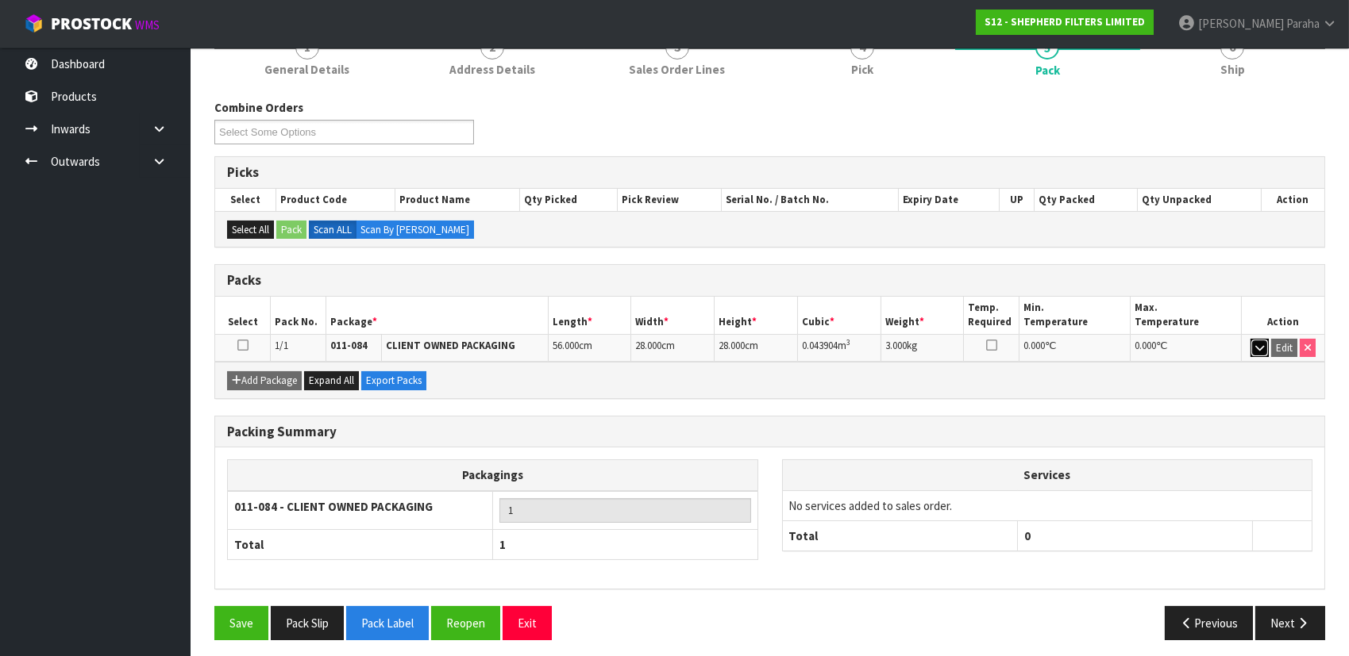
scroll to position [216, 0]
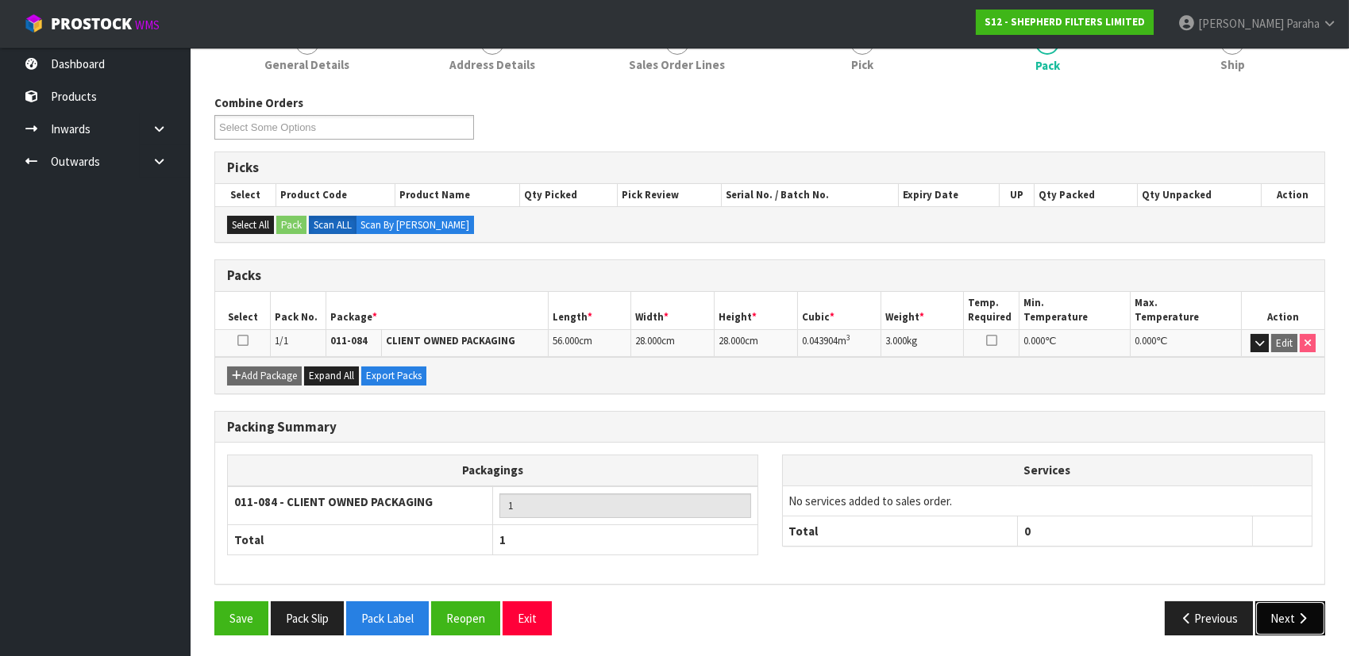
click at [1299, 617] on icon "button" at bounding box center [1302, 619] width 15 height 12
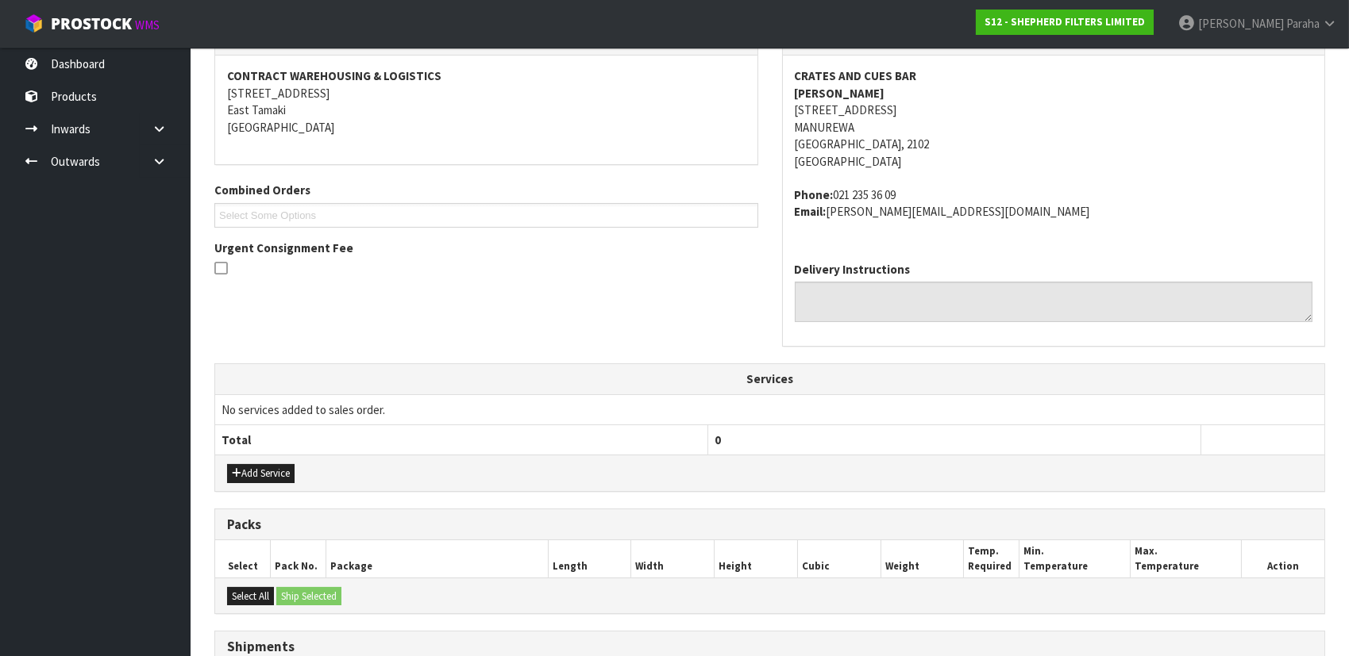
scroll to position [483, 0]
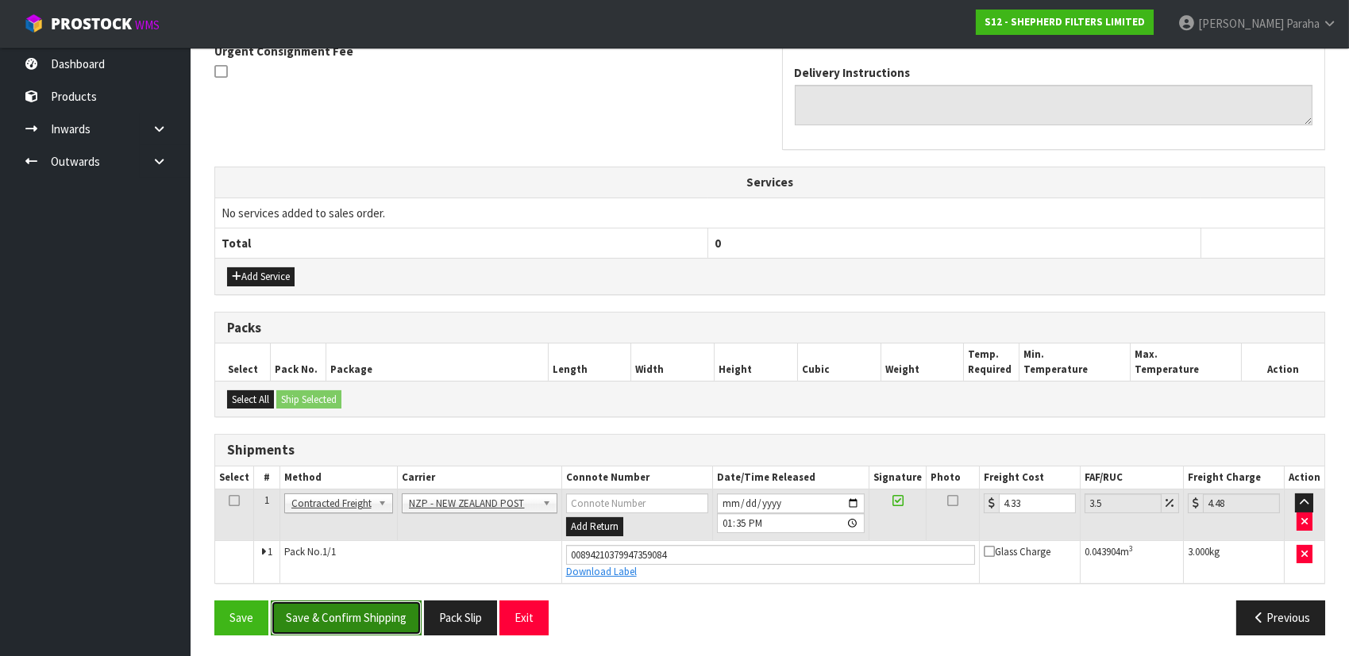
click at [378, 620] on button "Save & Confirm Shipping" at bounding box center [346, 618] width 151 height 34
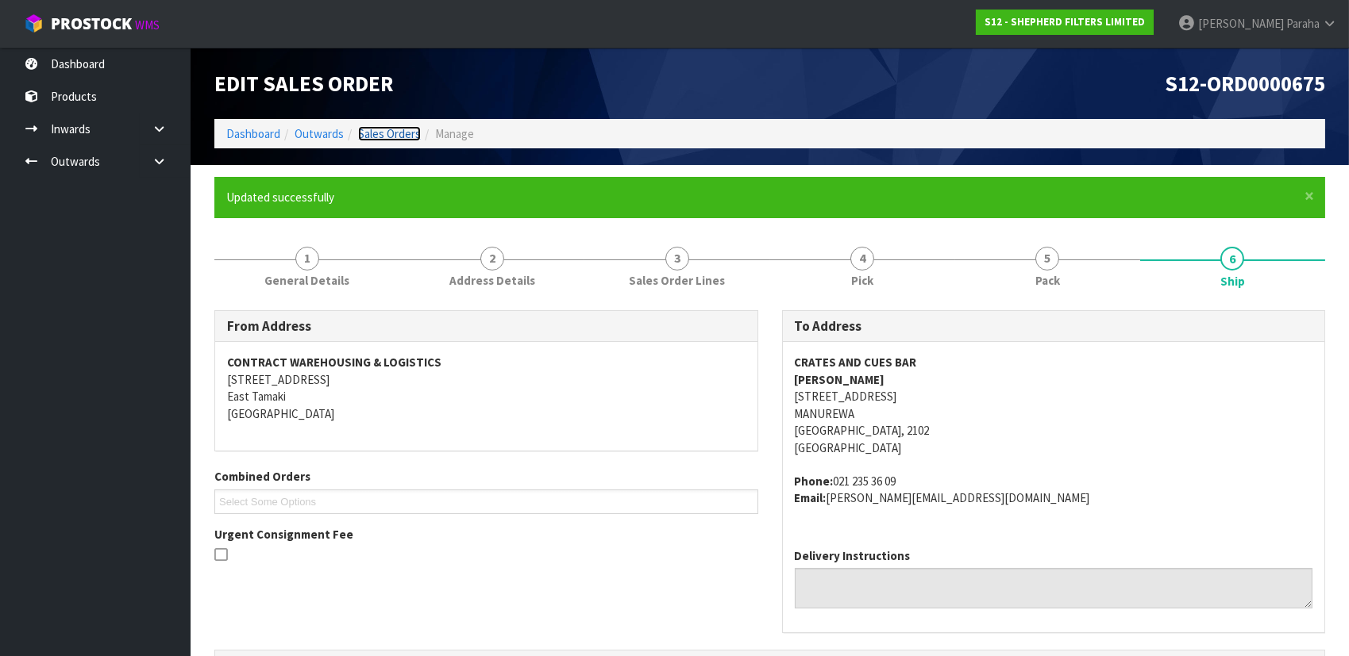
click at [377, 136] on link "Sales Orders" at bounding box center [389, 133] width 63 height 15
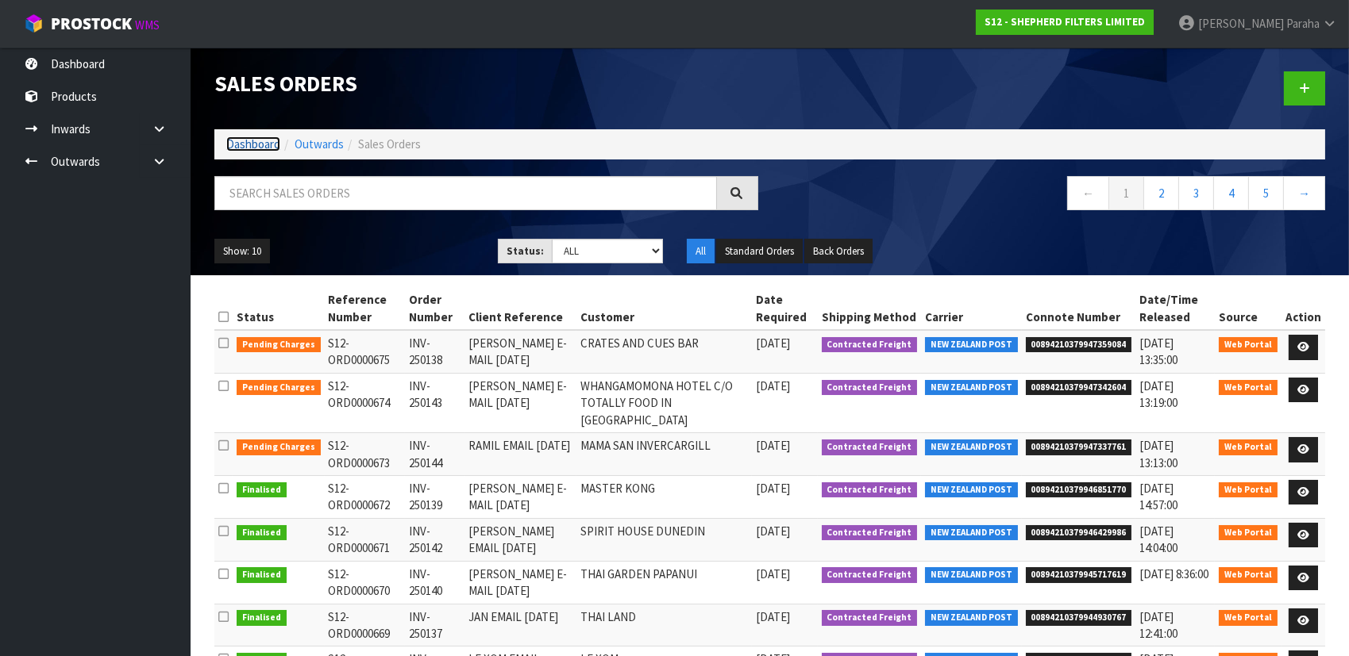
click at [251, 144] on link "Dashboard" at bounding box center [253, 144] width 54 height 15
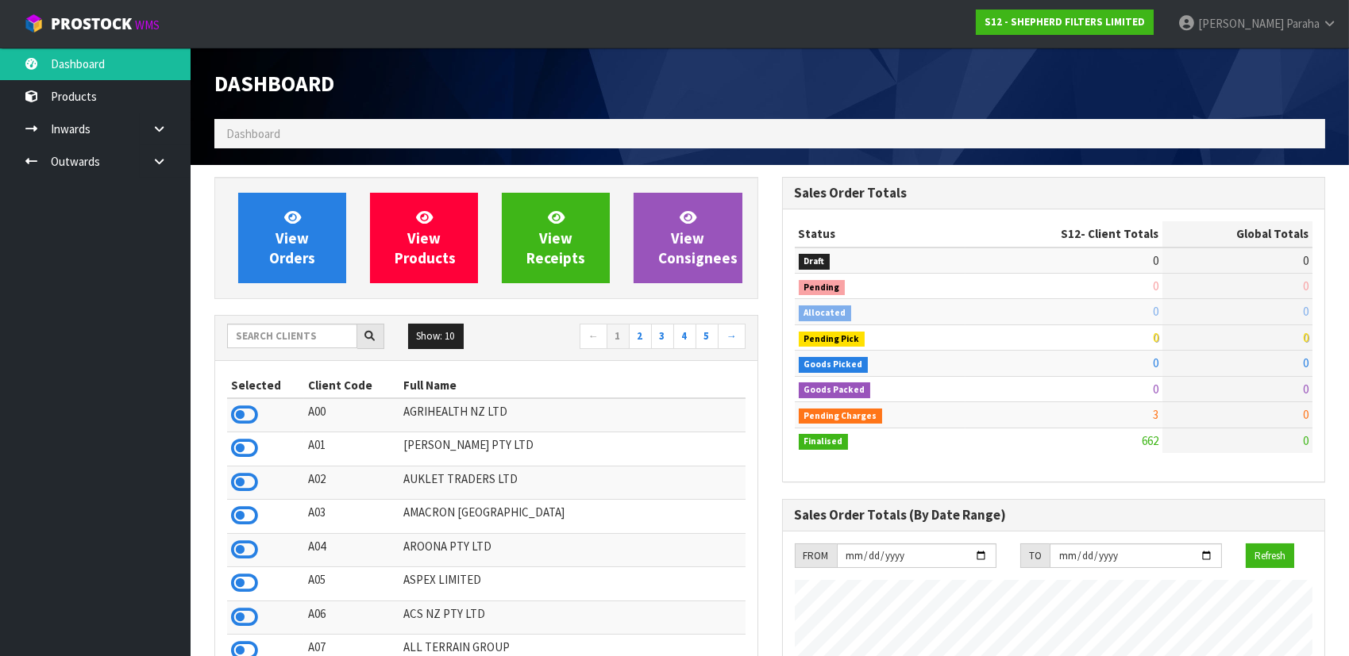
scroll to position [1072, 567]
click at [284, 334] on input "text" at bounding box center [292, 336] width 130 height 25
click at [267, 337] on input "text" at bounding box center [292, 336] width 130 height 25
click at [317, 338] on input "text" at bounding box center [292, 336] width 130 height 25
click at [307, 339] on input "text" at bounding box center [292, 336] width 130 height 25
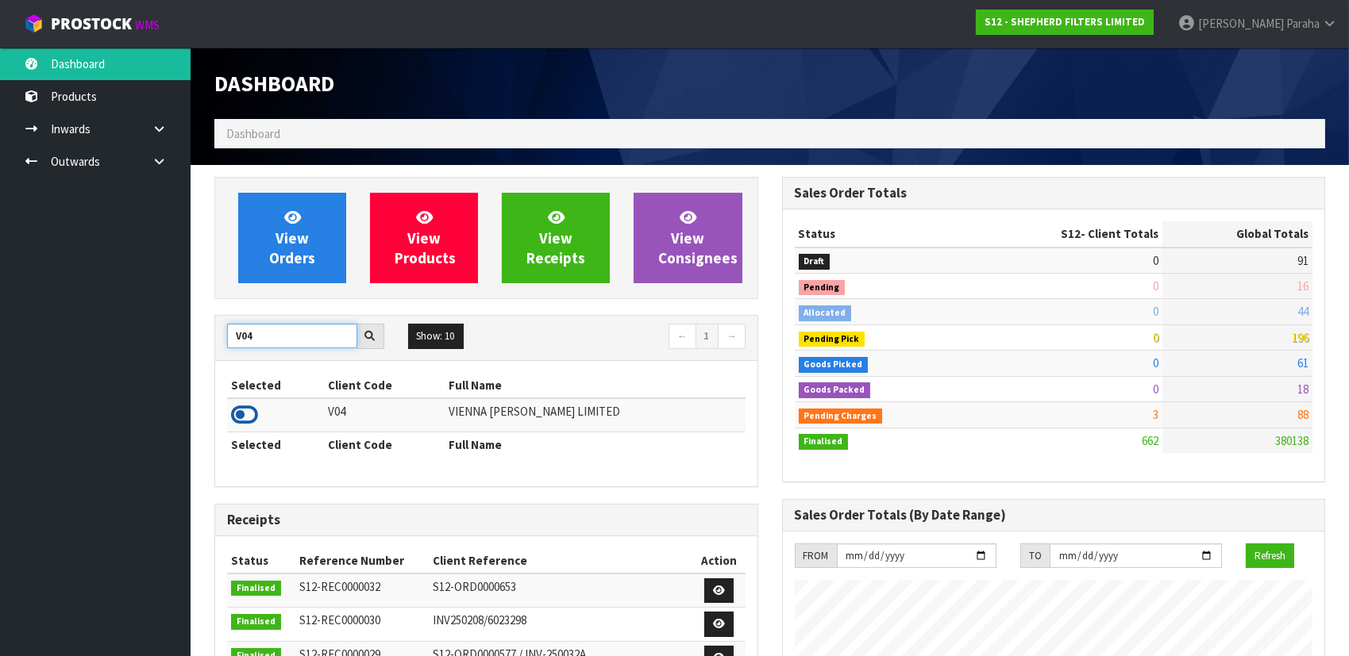
type input "V04"
drag, startPoint x: 248, startPoint y: 416, endPoint x: 270, endPoint y: 298, distance: 119.6
click at [248, 414] on icon at bounding box center [244, 415] width 27 height 24
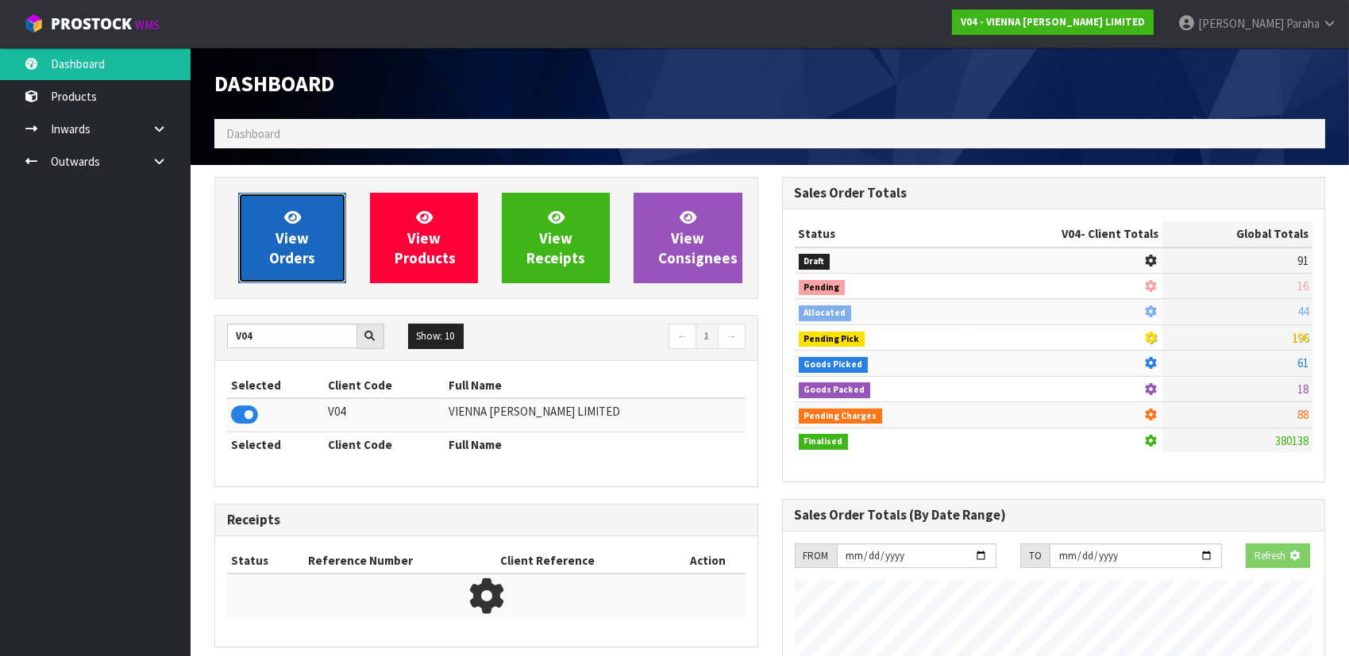
click at [280, 267] on link "View Orders" at bounding box center [292, 238] width 108 height 90
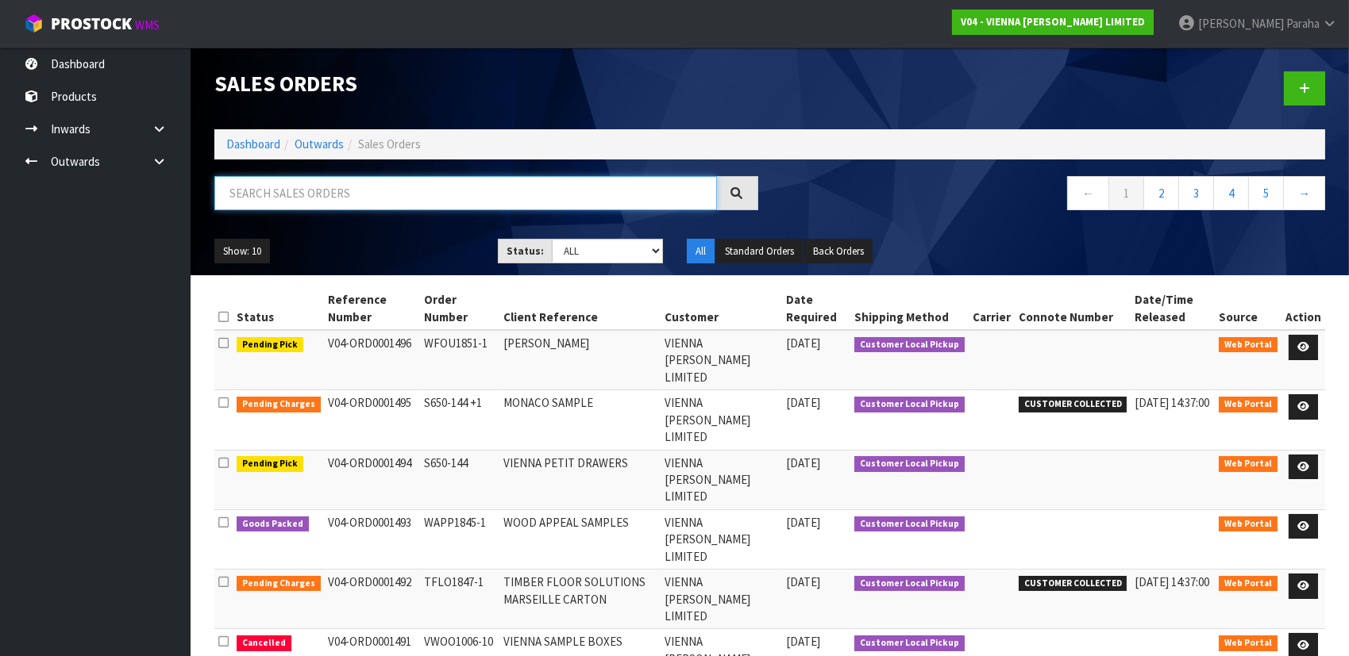
click at [337, 198] on input "text" at bounding box center [465, 193] width 502 height 34
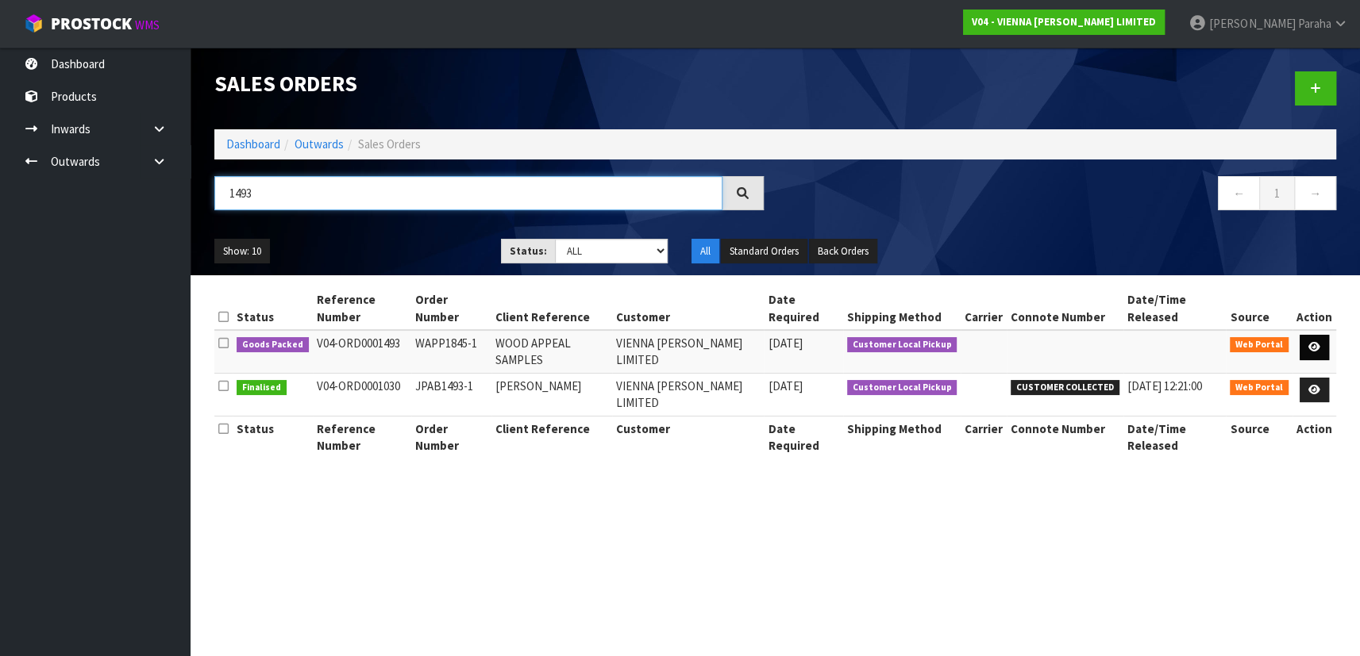
type input "1493"
click at [1317, 342] on icon at bounding box center [1314, 347] width 12 height 10
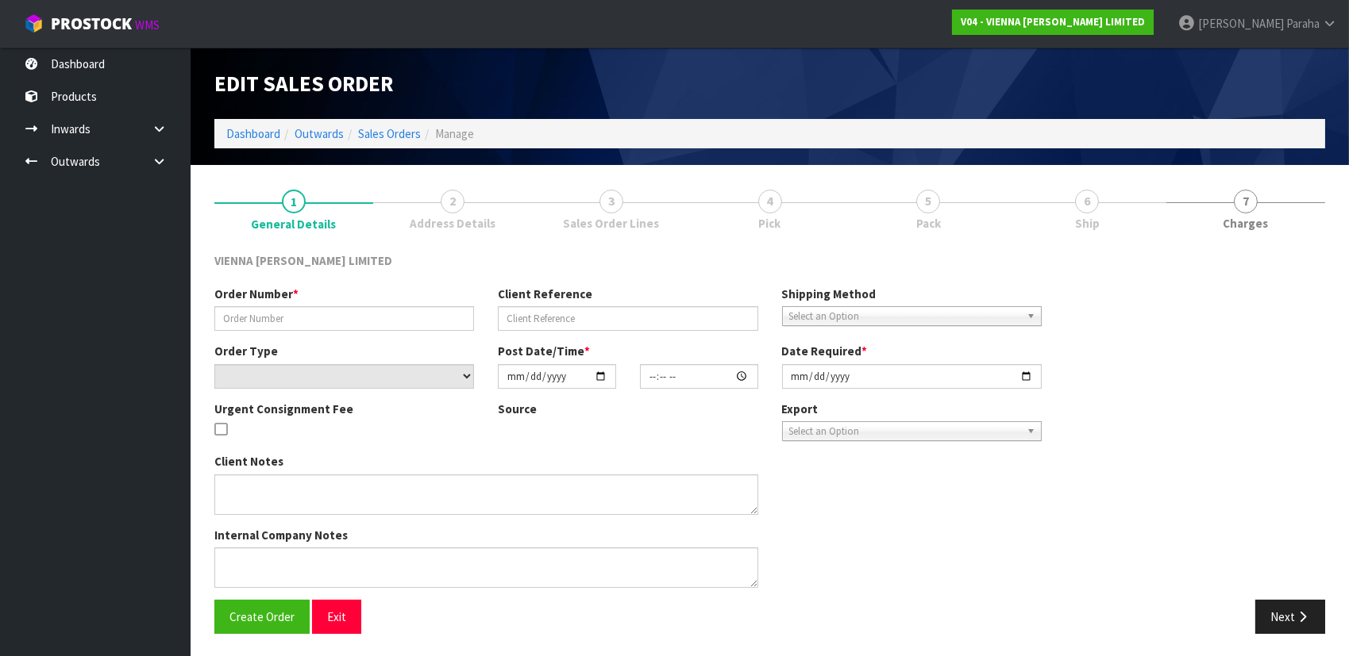
type input "WAPP1845-1"
type input "WOOD APPEAL SAMPLES"
select select "number:0"
type input "[DATE]"
type input "10:16:00.000"
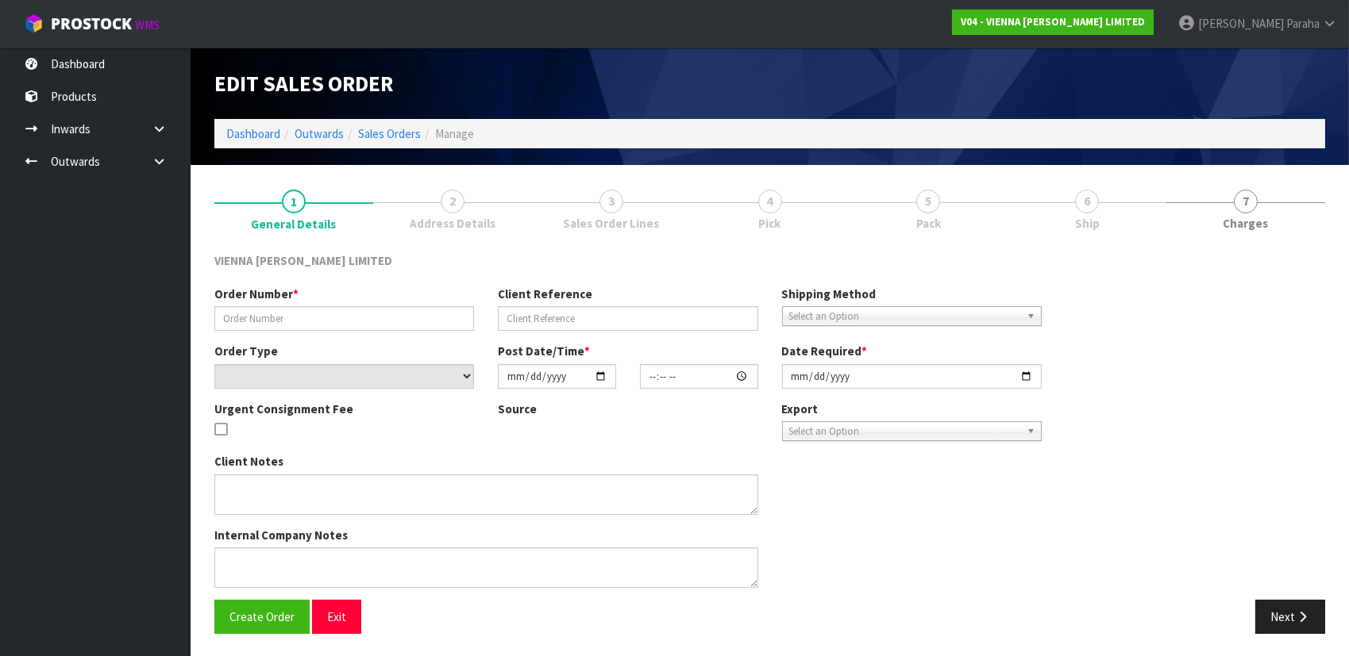
type input "[DATE]"
type textarea "WOOD APPEAL SAMPLES"
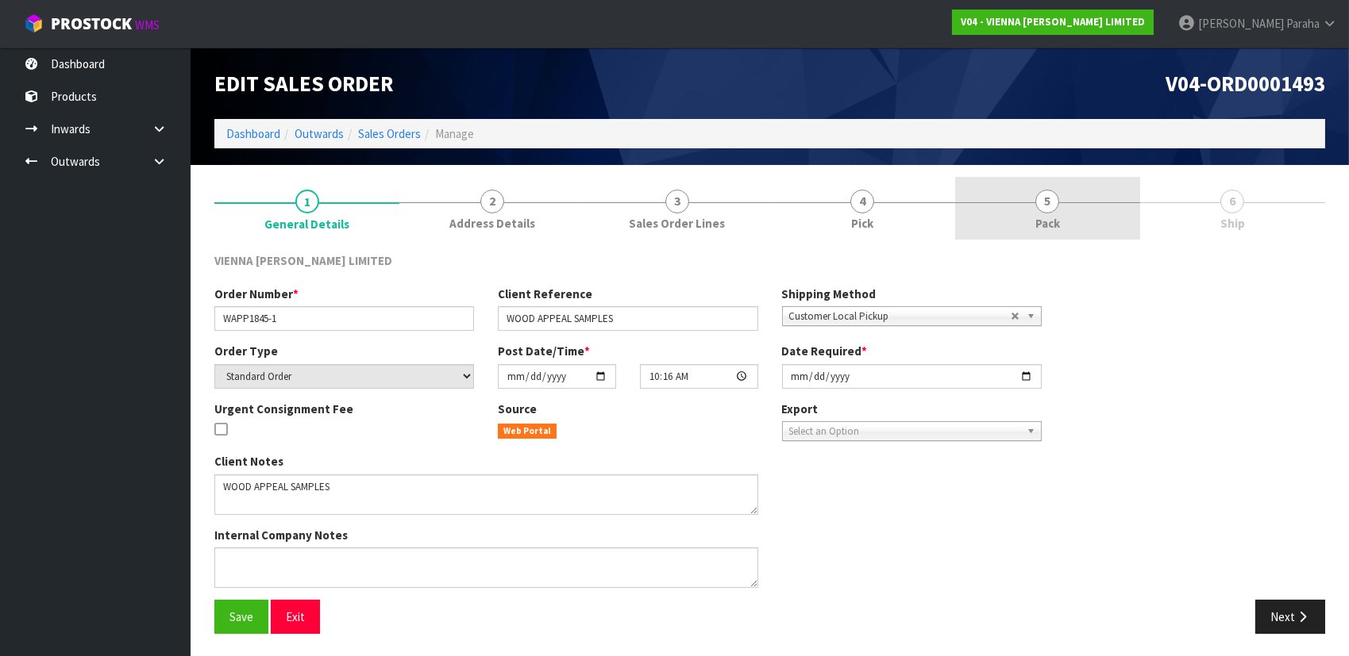
click at [1045, 211] on span "5" at bounding box center [1047, 202] width 24 height 24
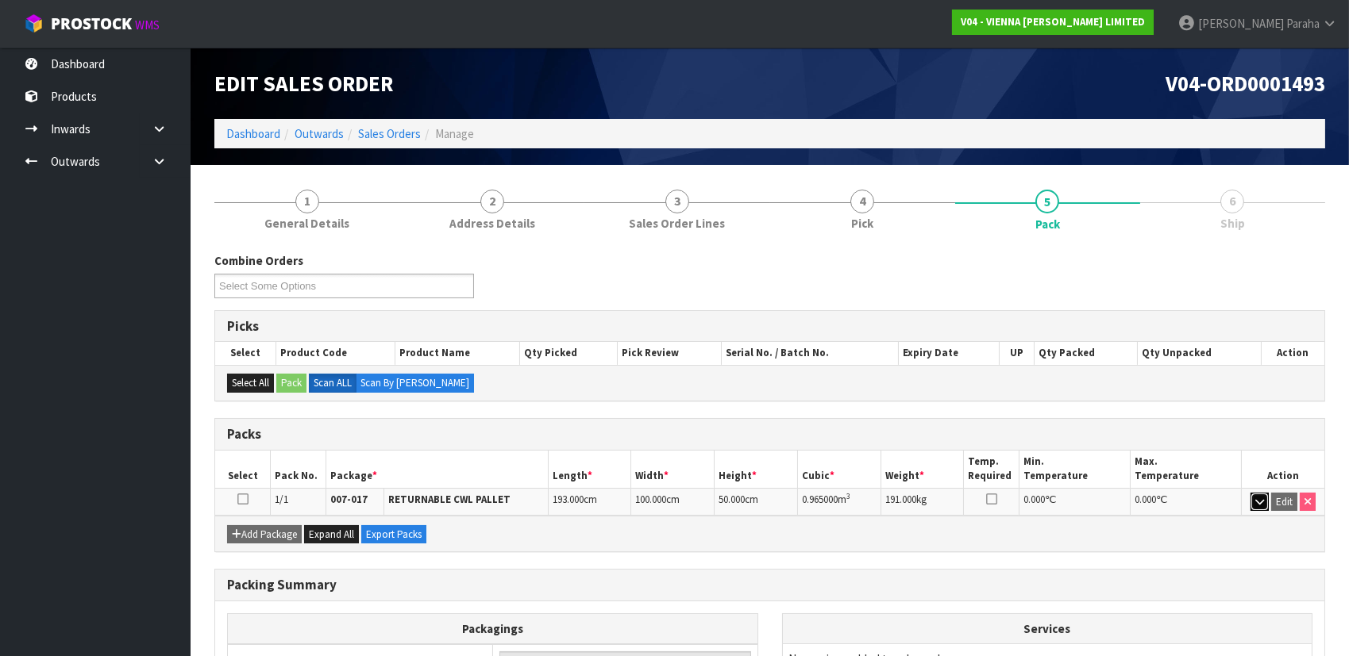
click at [1261, 498] on icon "button" at bounding box center [1259, 502] width 9 height 10
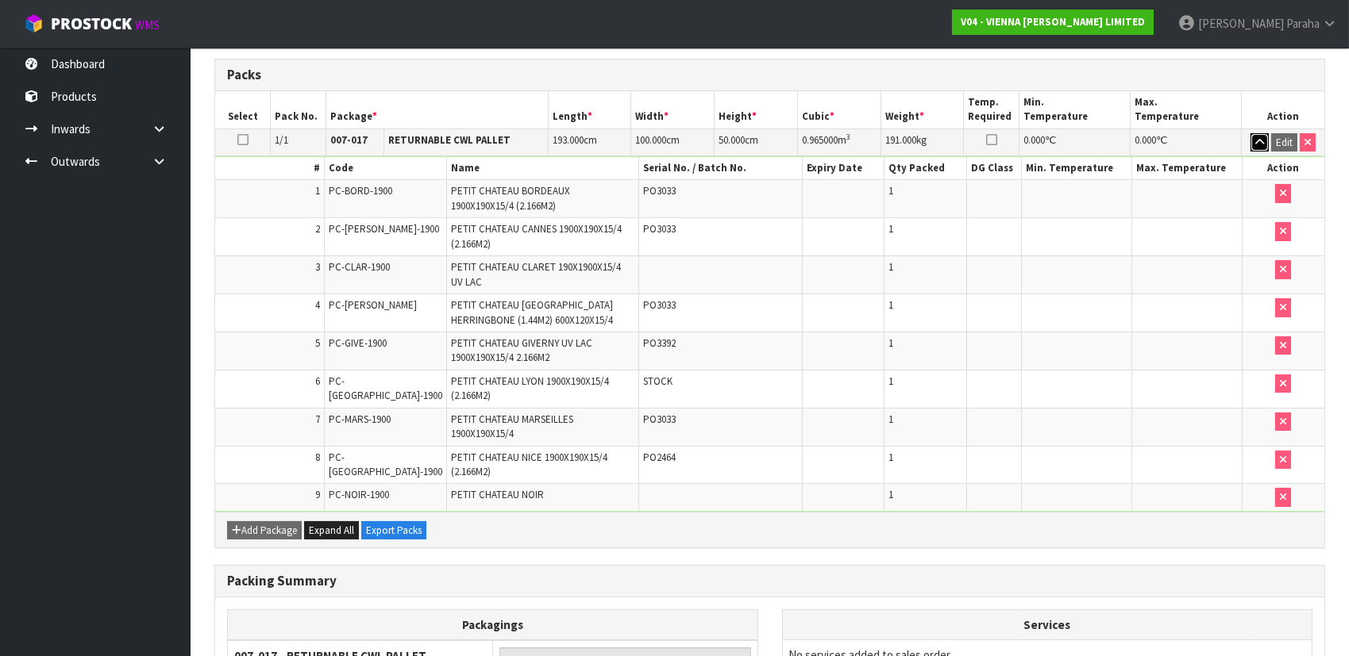
scroll to position [360, 0]
click at [1261, 144] on button "button" at bounding box center [1259, 142] width 18 height 19
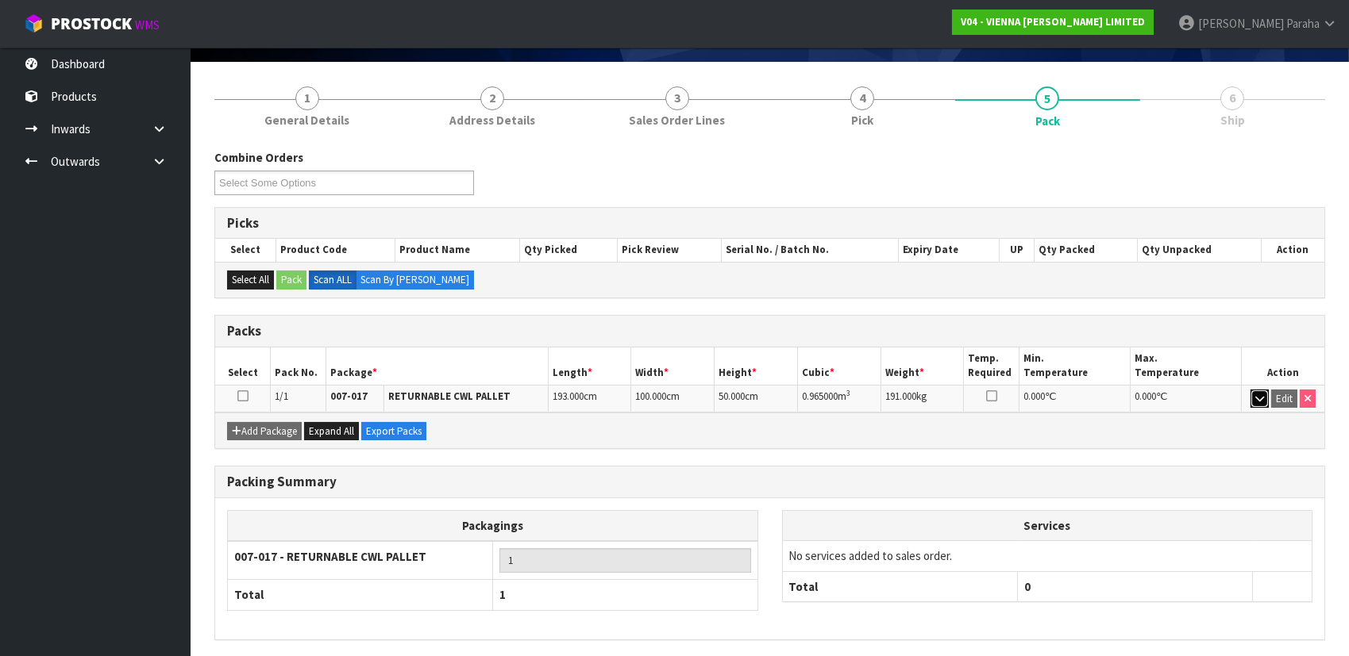
scroll to position [14, 0]
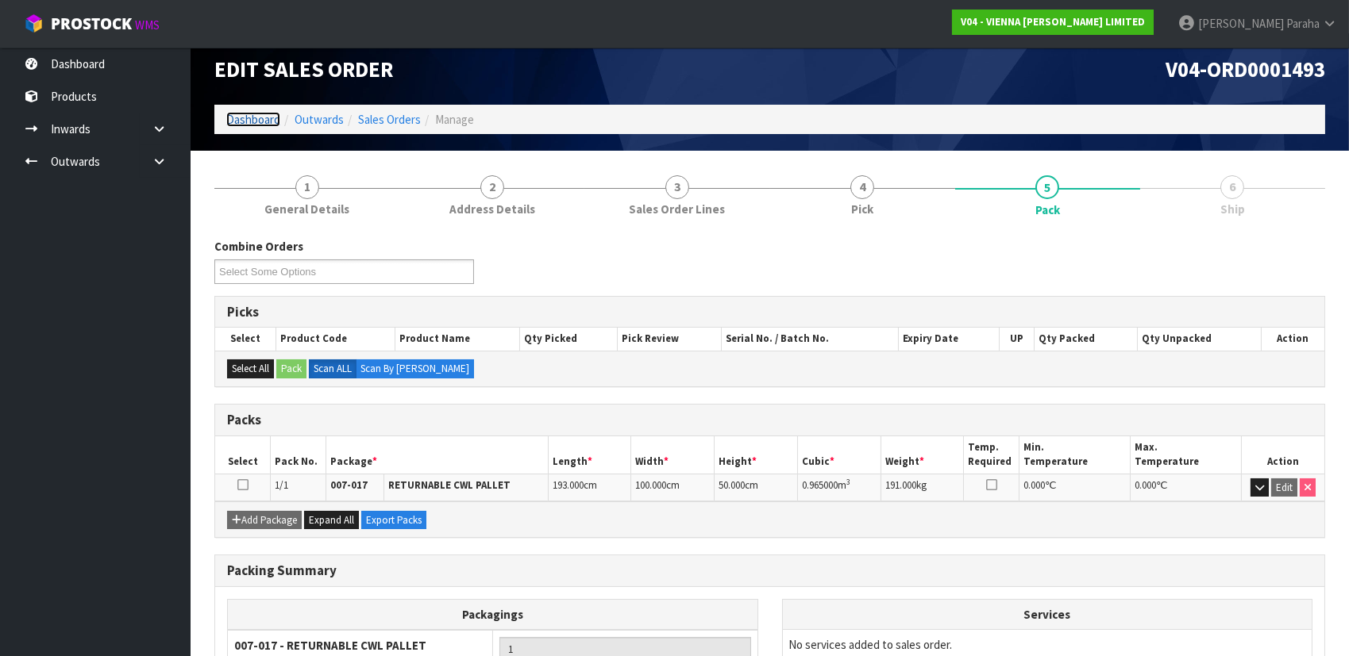
click at [249, 117] on link "Dashboard" at bounding box center [253, 119] width 54 height 15
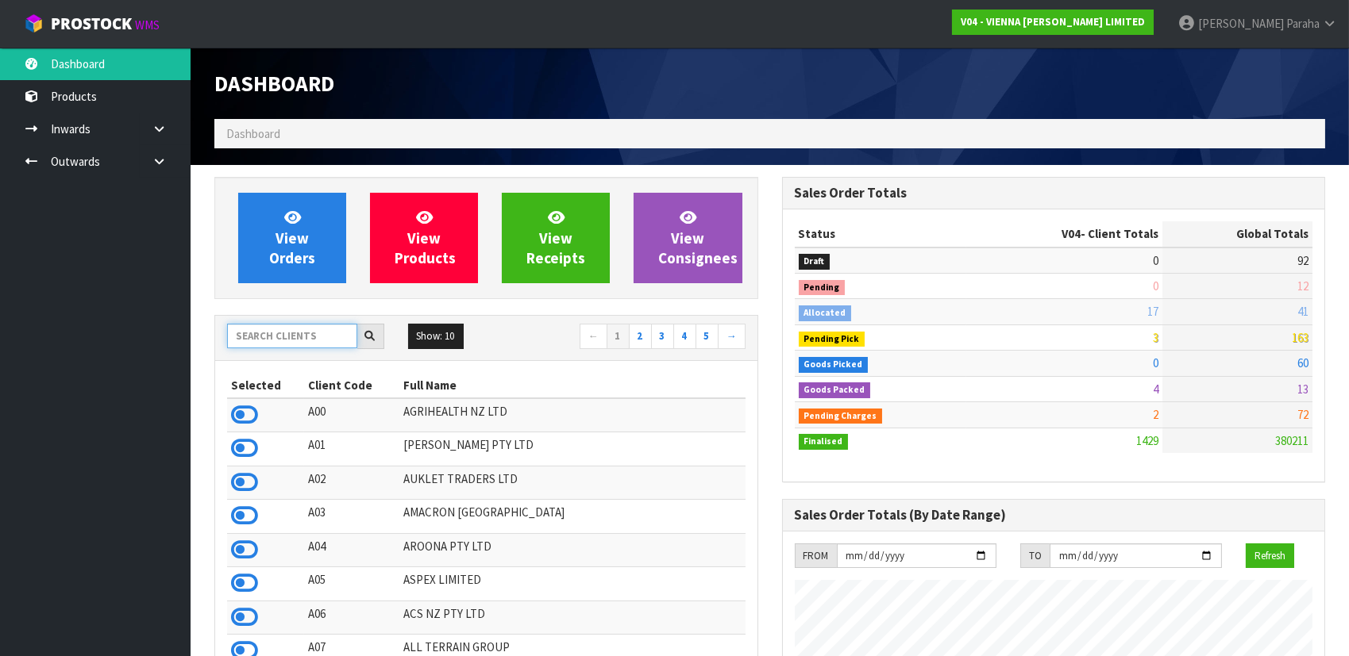
click at [293, 341] on input "text" at bounding box center [292, 336] width 130 height 25
click at [262, 339] on input "text" at bounding box center [292, 336] width 130 height 25
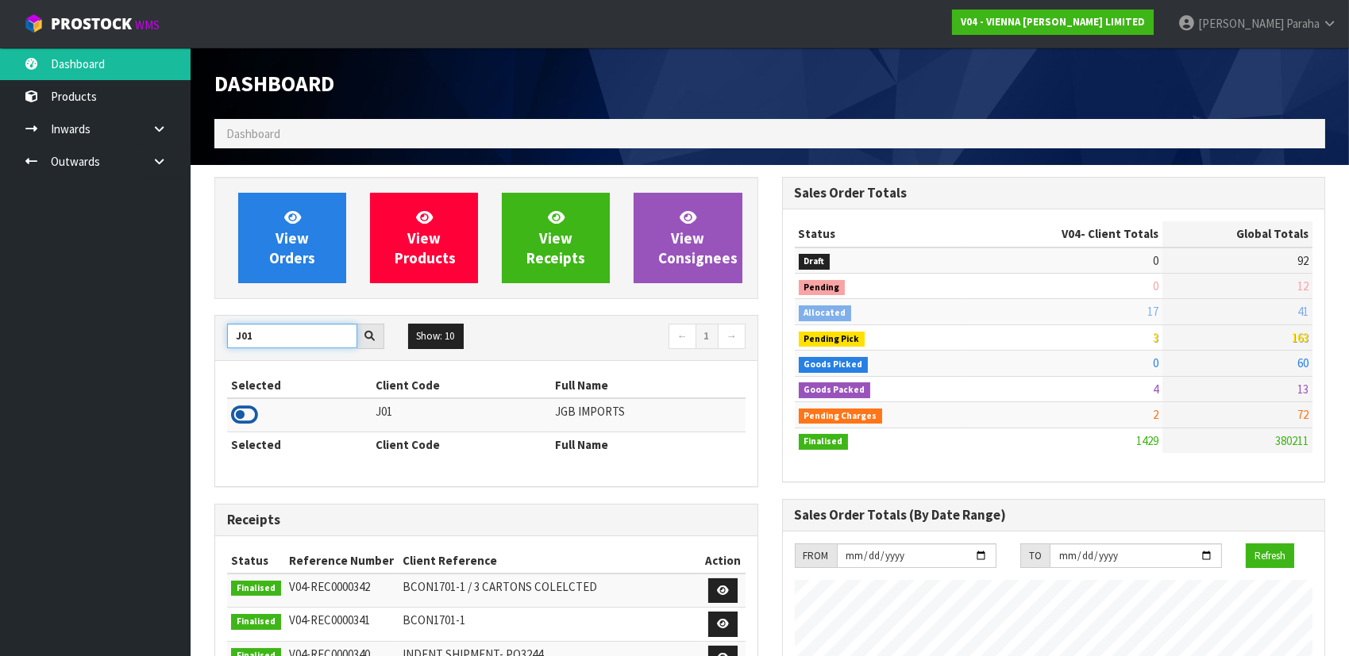
type input "J01"
click at [248, 406] on icon at bounding box center [244, 415] width 27 height 24
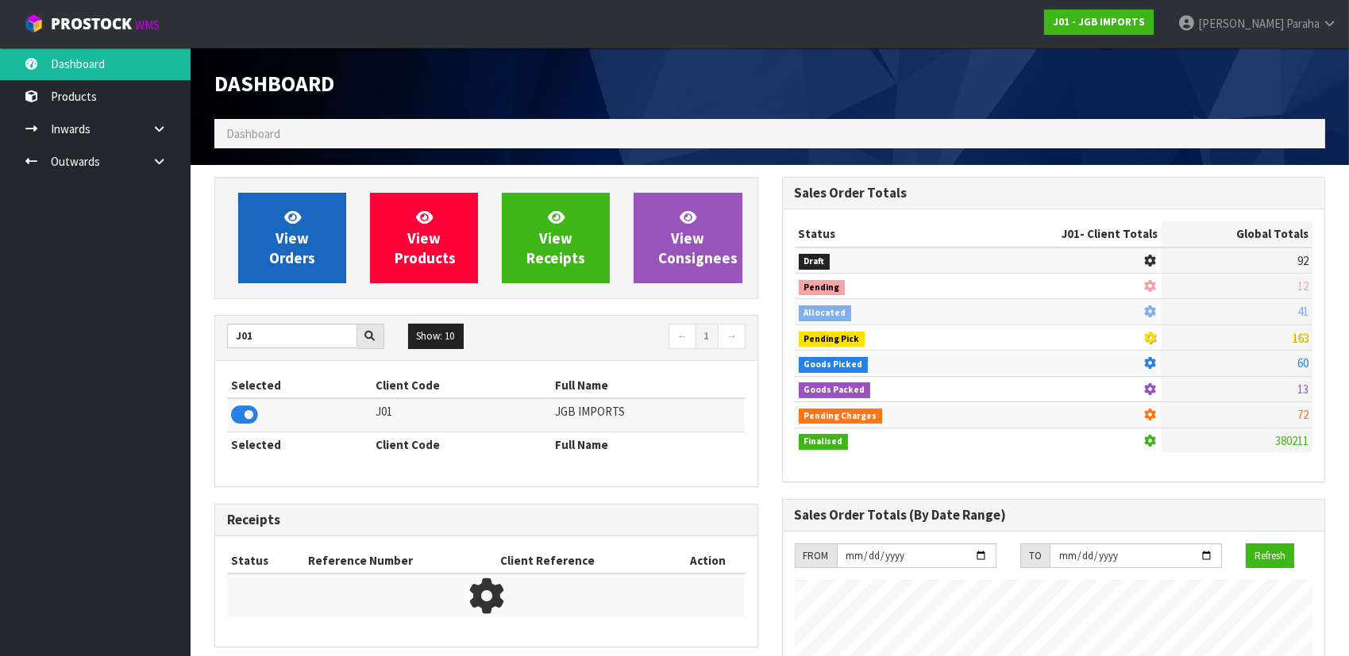
scroll to position [1200, 567]
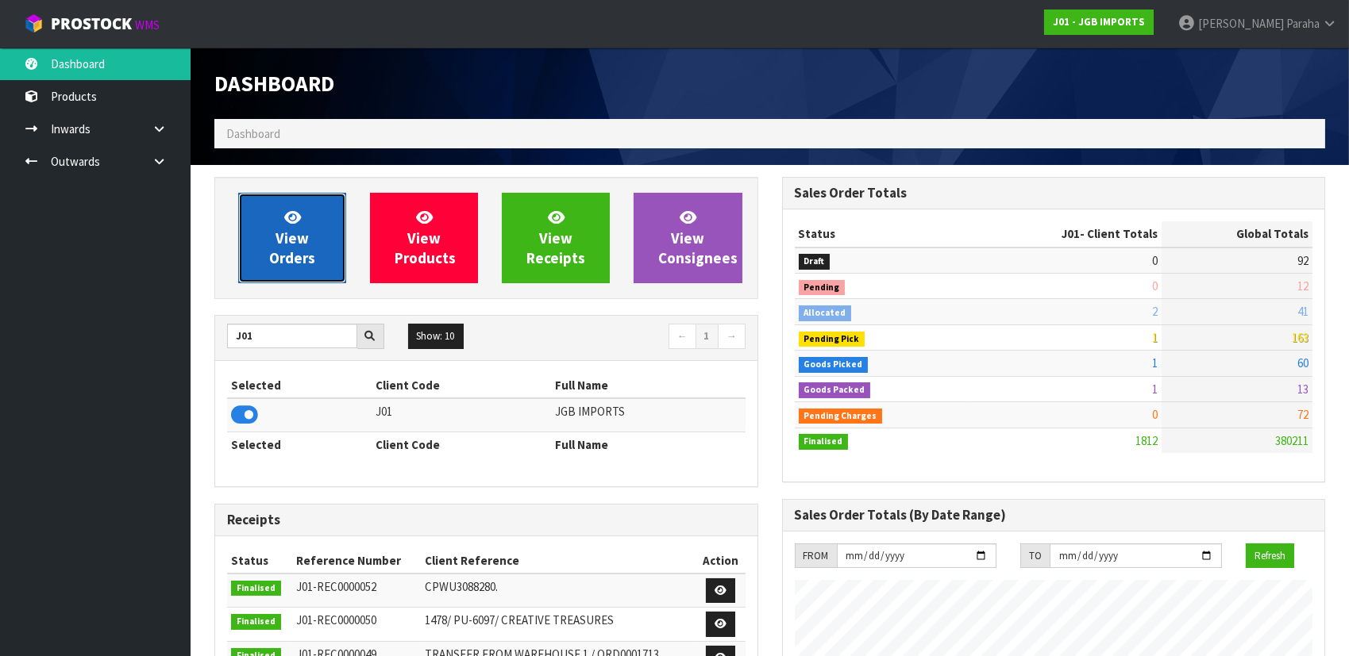
click at [290, 234] on span "View Orders" at bounding box center [292, 238] width 46 height 60
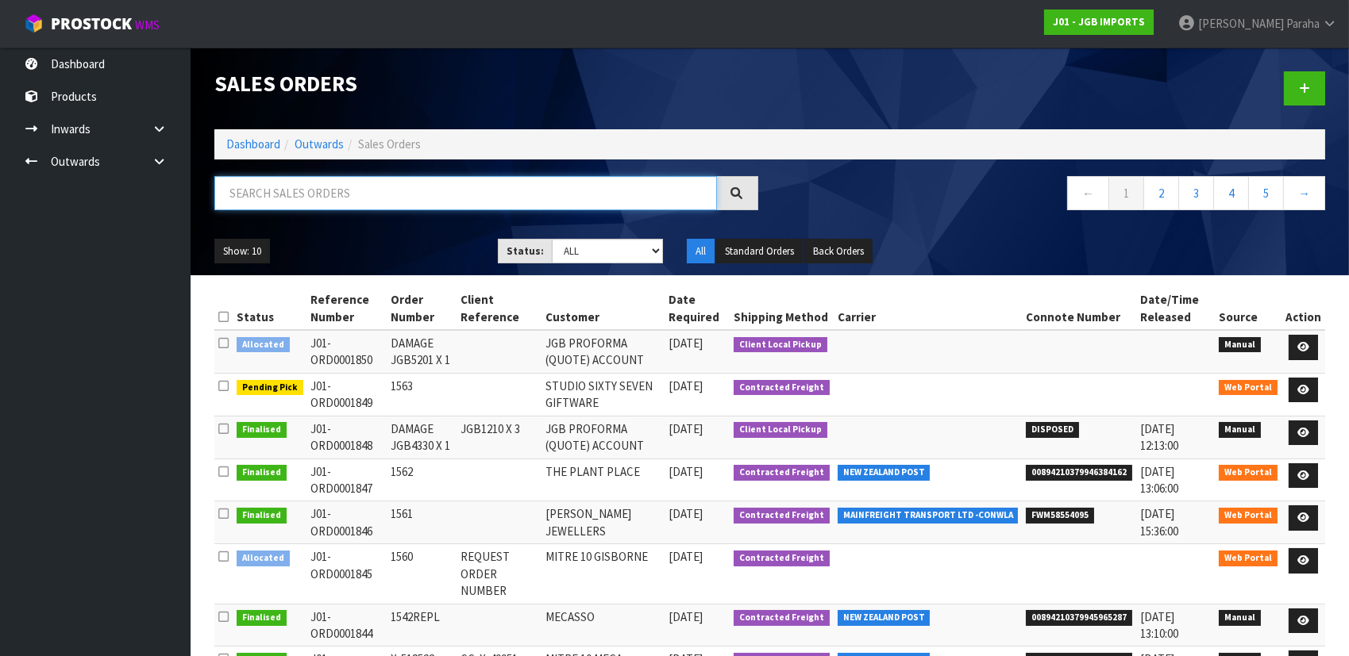
click at [291, 195] on input "text" at bounding box center [465, 193] width 502 height 34
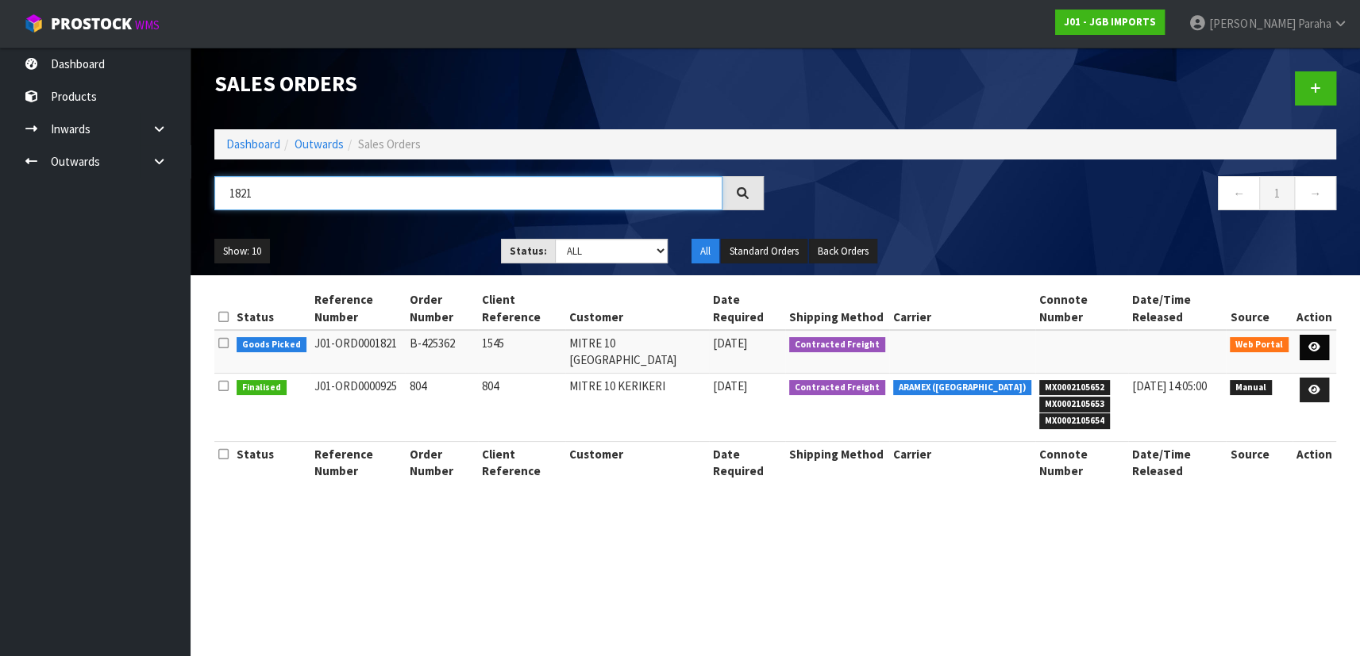
type input "1821"
click at [1314, 342] on icon at bounding box center [1314, 347] width 12 height 10
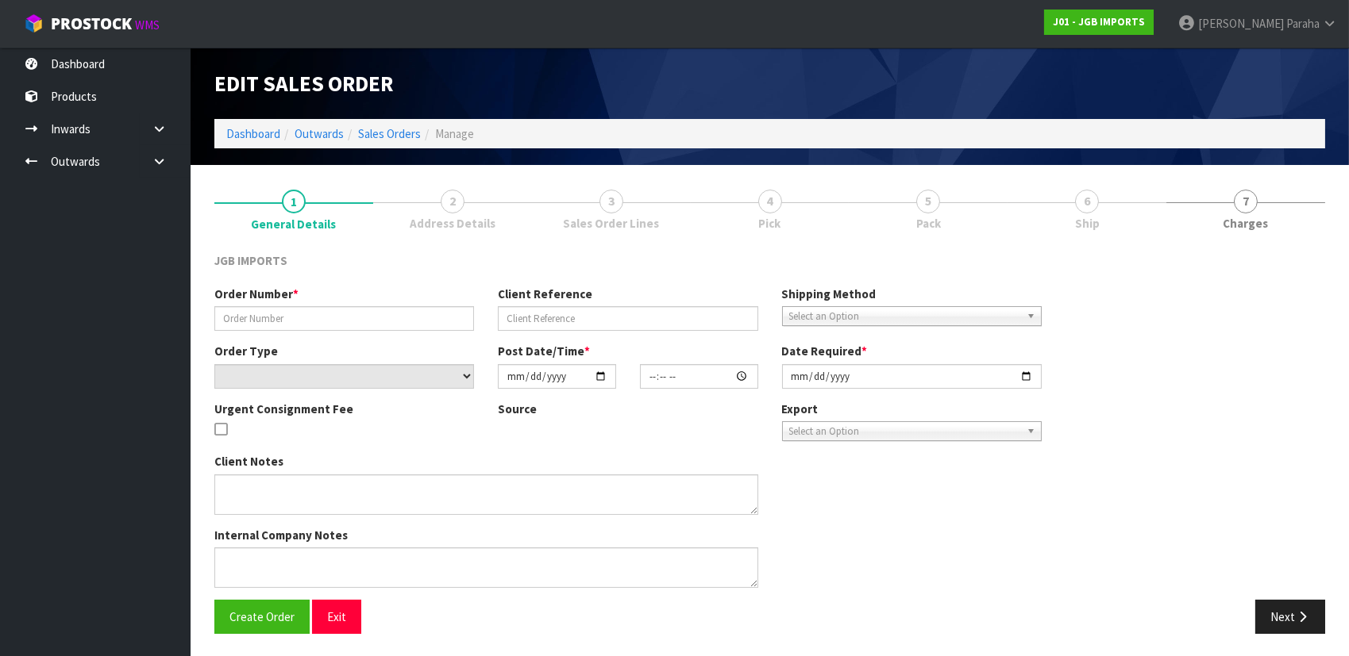
type input "B-425362"
type input "1545"
select select "number:0"
type input "[DATE]"
type input "16:33:00.000"
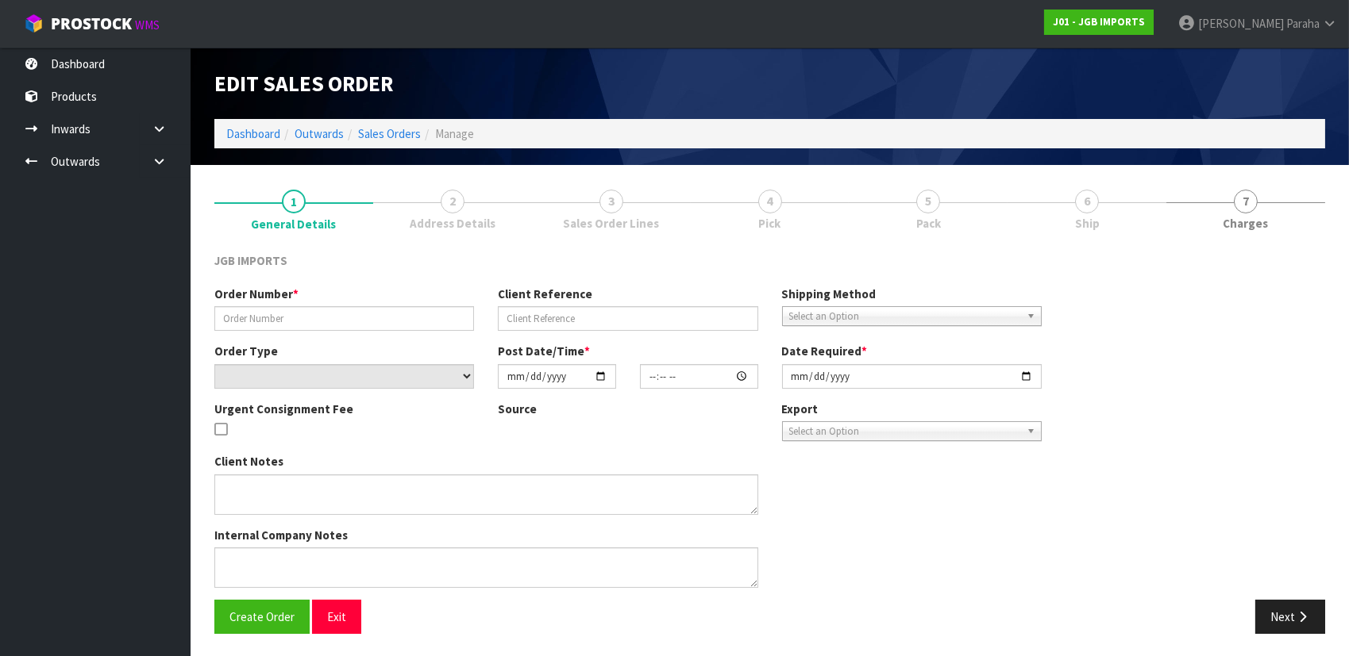
type input "[DATE]"
type textarea "PLEASE REQUEST ORDER NUMBER BY SENDING PRO-FORMA TO: [PERSON_NAME][EMAIL_ADDRES…"
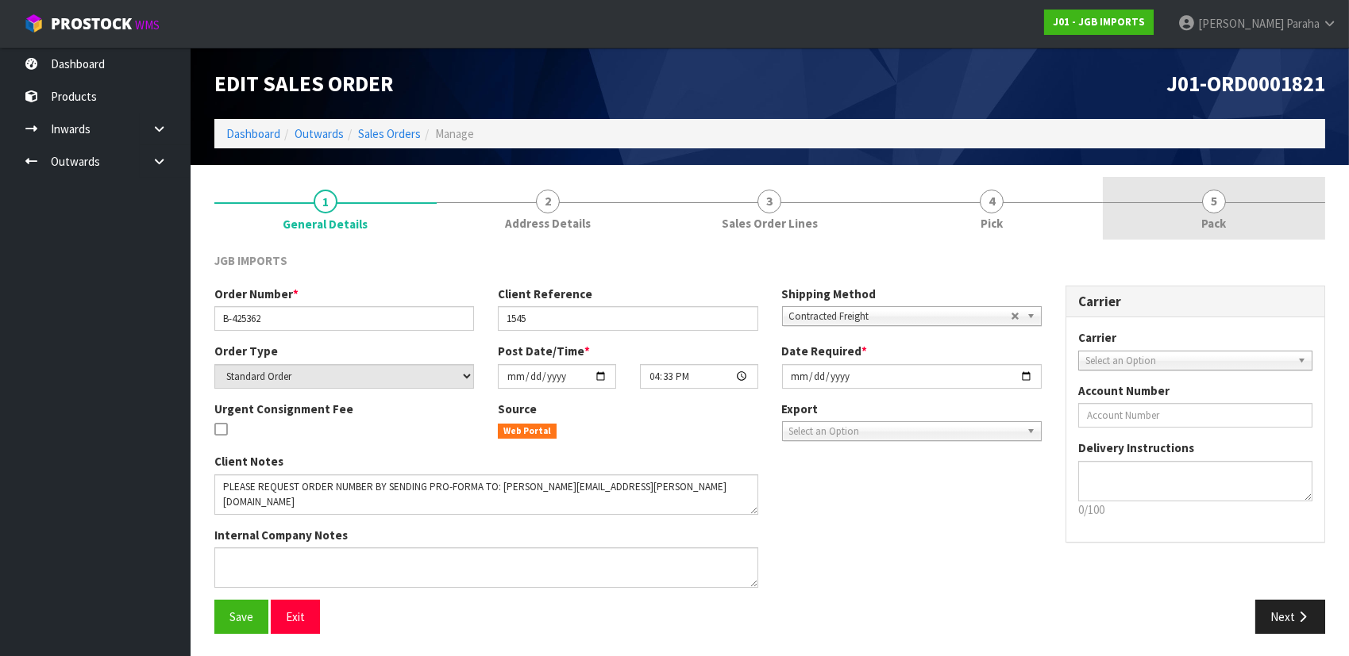
click at [1215, 202] on span "5" at bounding box center [1214, 202] width 24 height 24
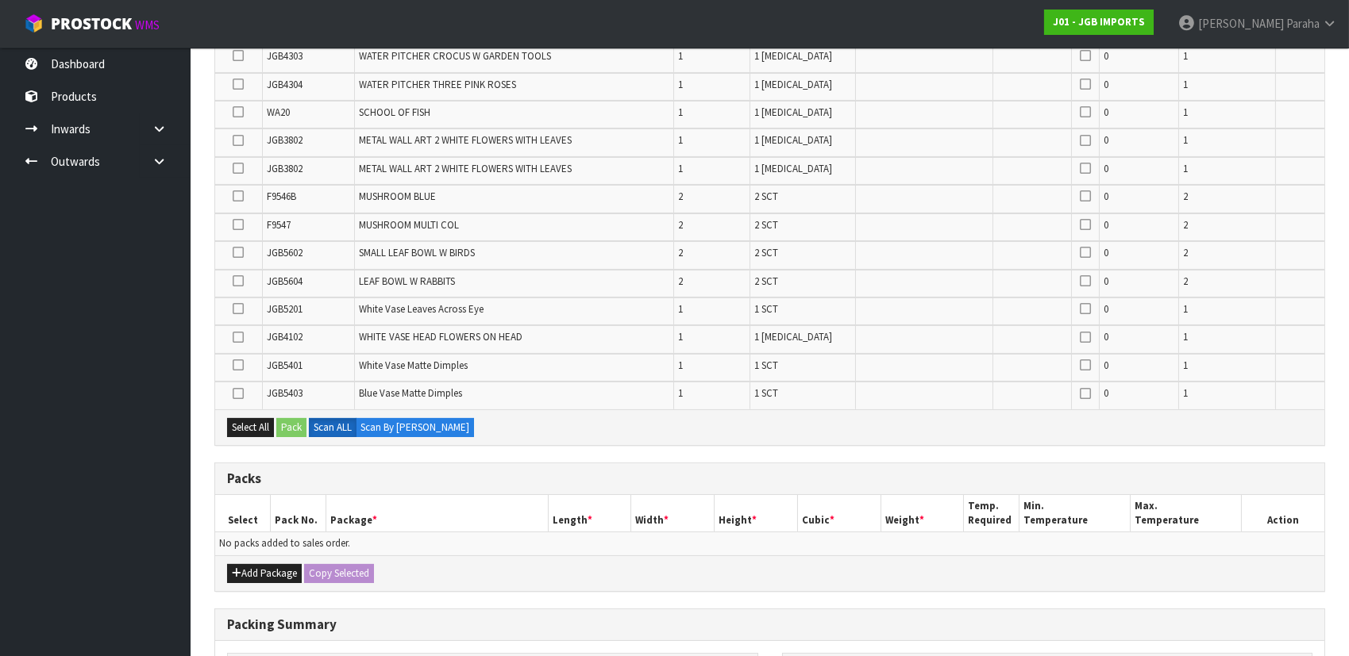
scroll to position [794, 0]
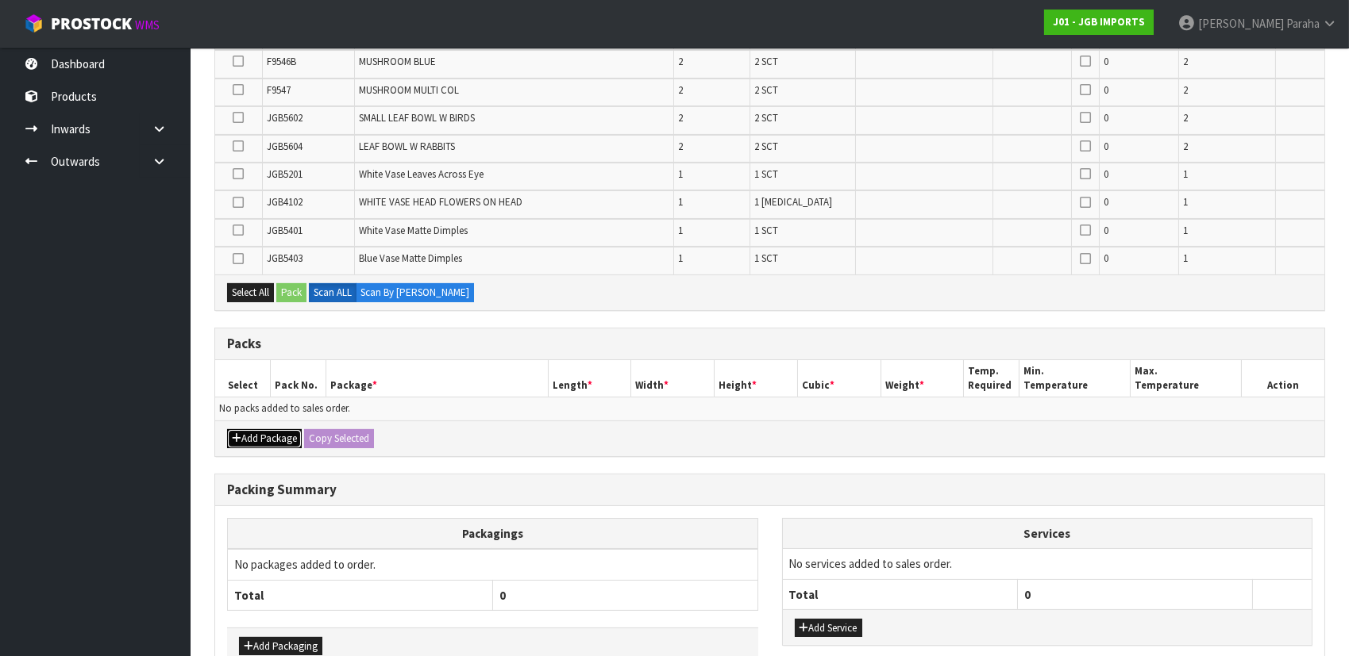
click at [263, 436] on button "Add Package" at bounding box center [264, 438] width 75 height 19
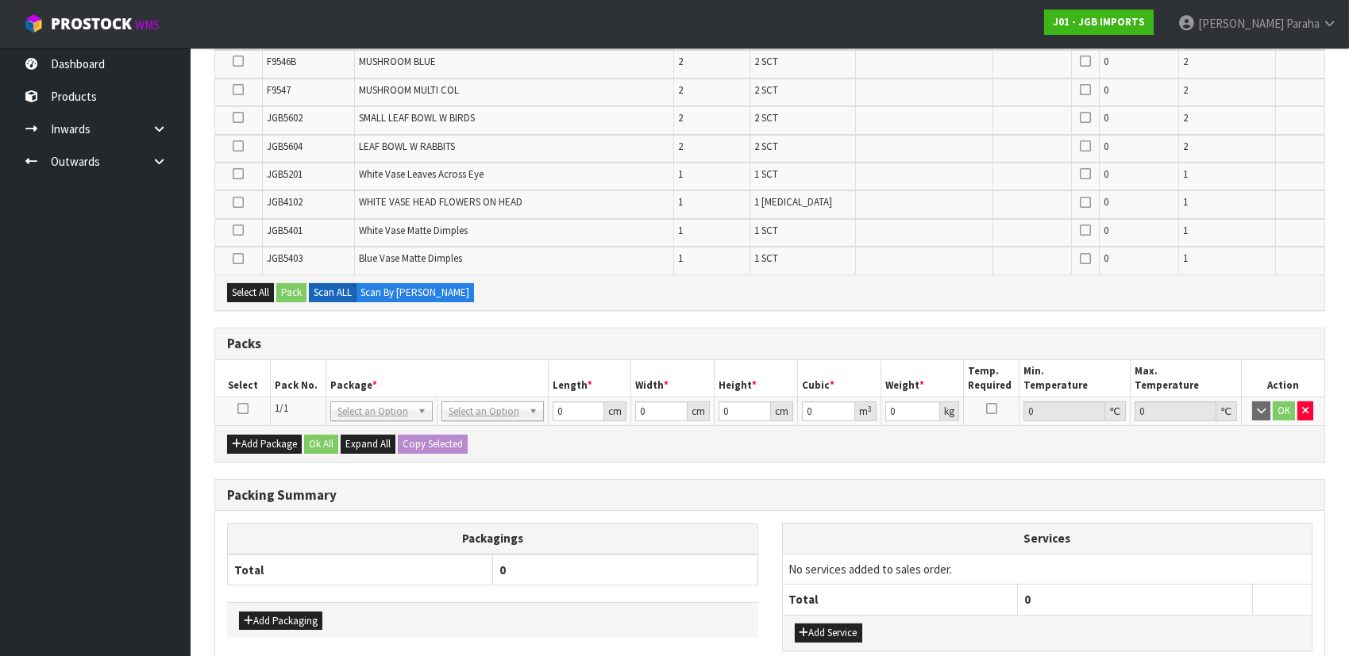
click at [238, 409] on icon at bounding box center [242, 409] width 11 height 1
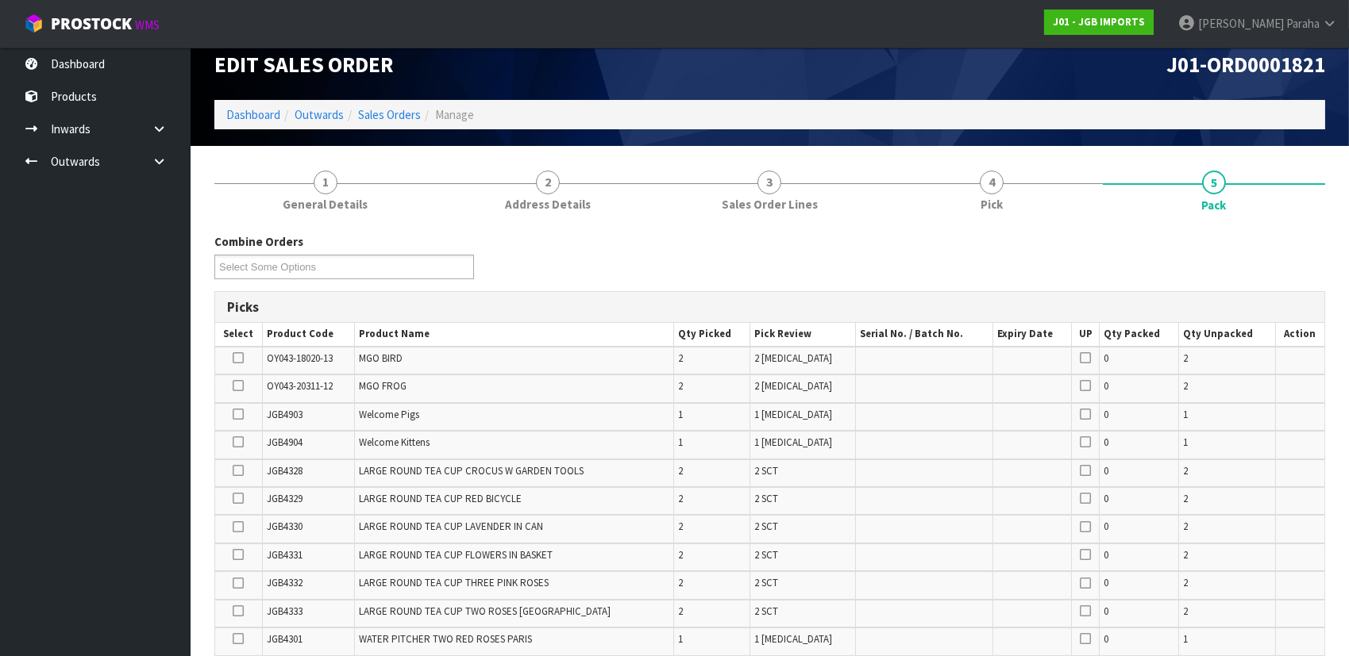
scroll to position [0, 0]
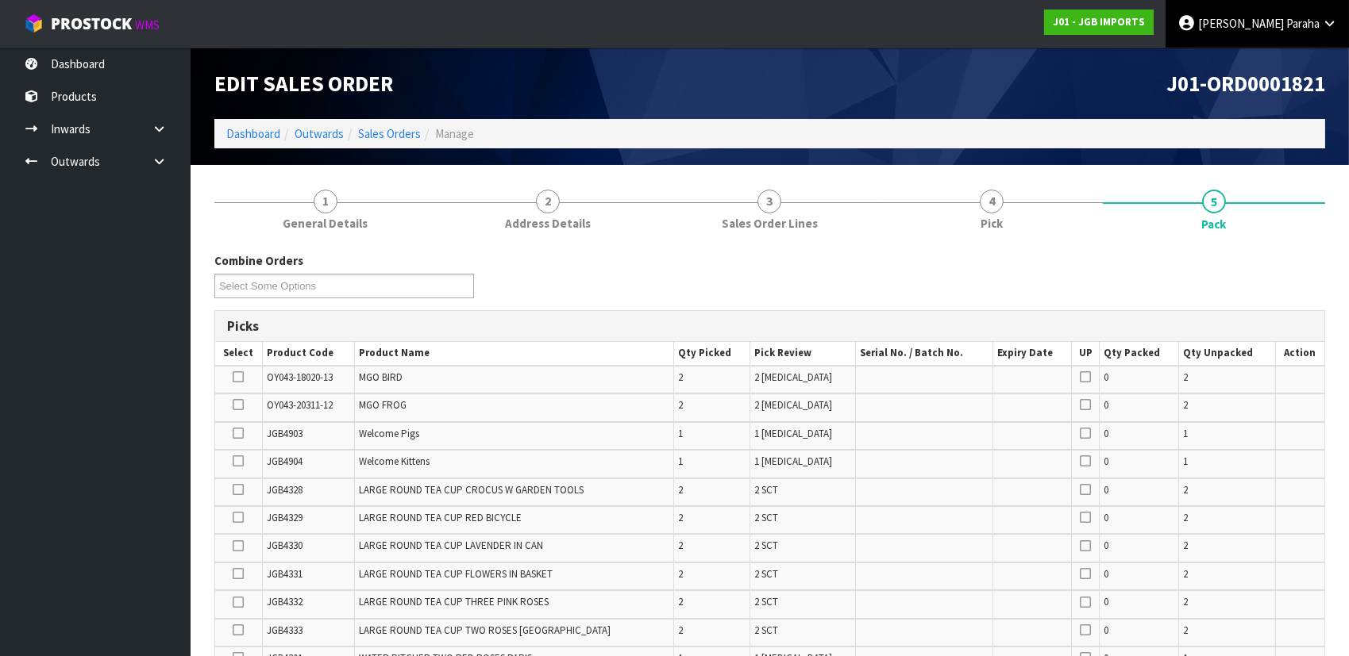
click at [1312, 31] on link "[PERSON_NAME]" at bounding box center [1256, 24] width 183 height 48
click at [1299, 56] on link "Logout" at bounding box center [1284, 62] width 125 height 21
